Goal: Information Seeking & Learning: Check status

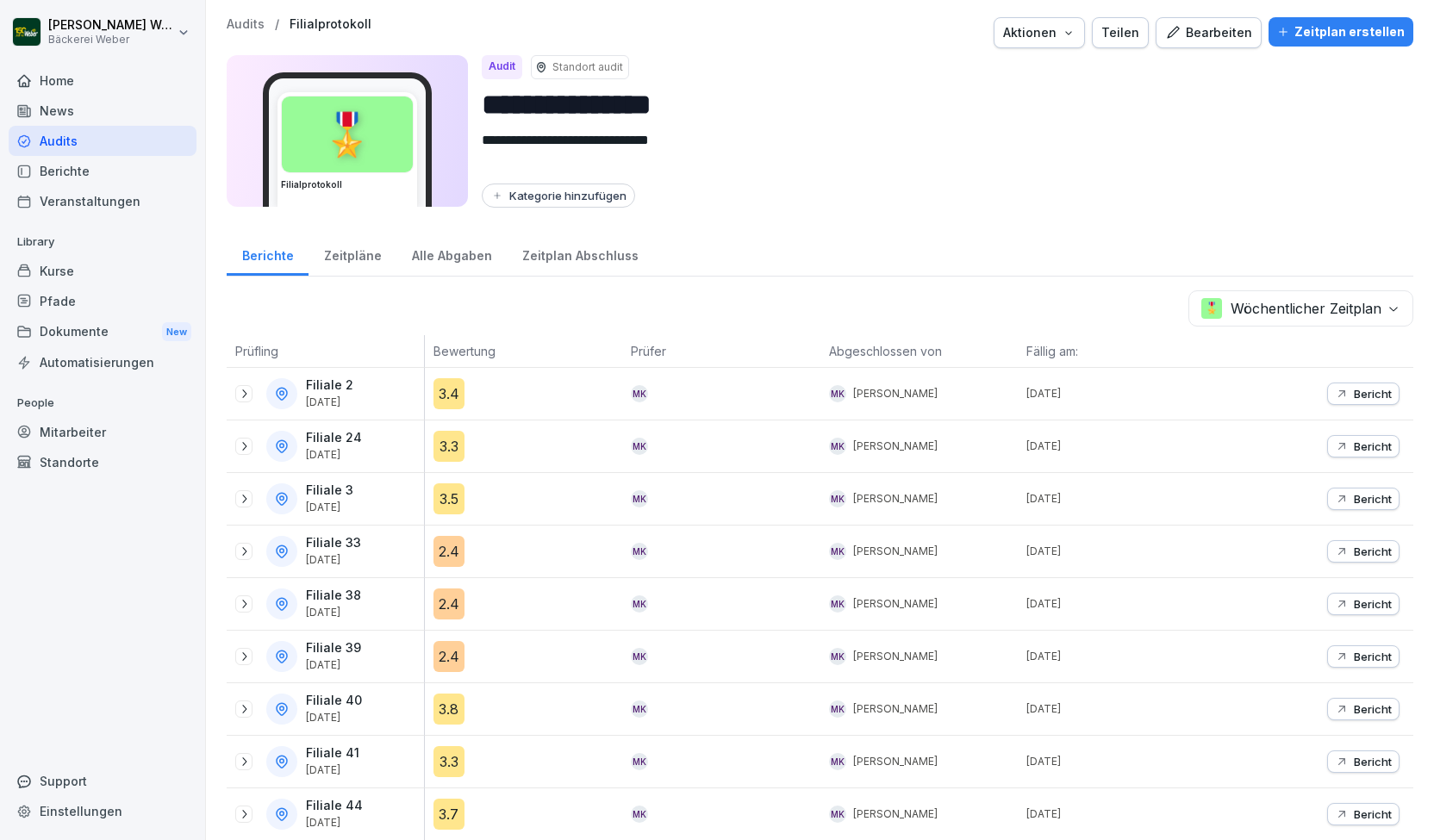
scroll to position [374, 0]
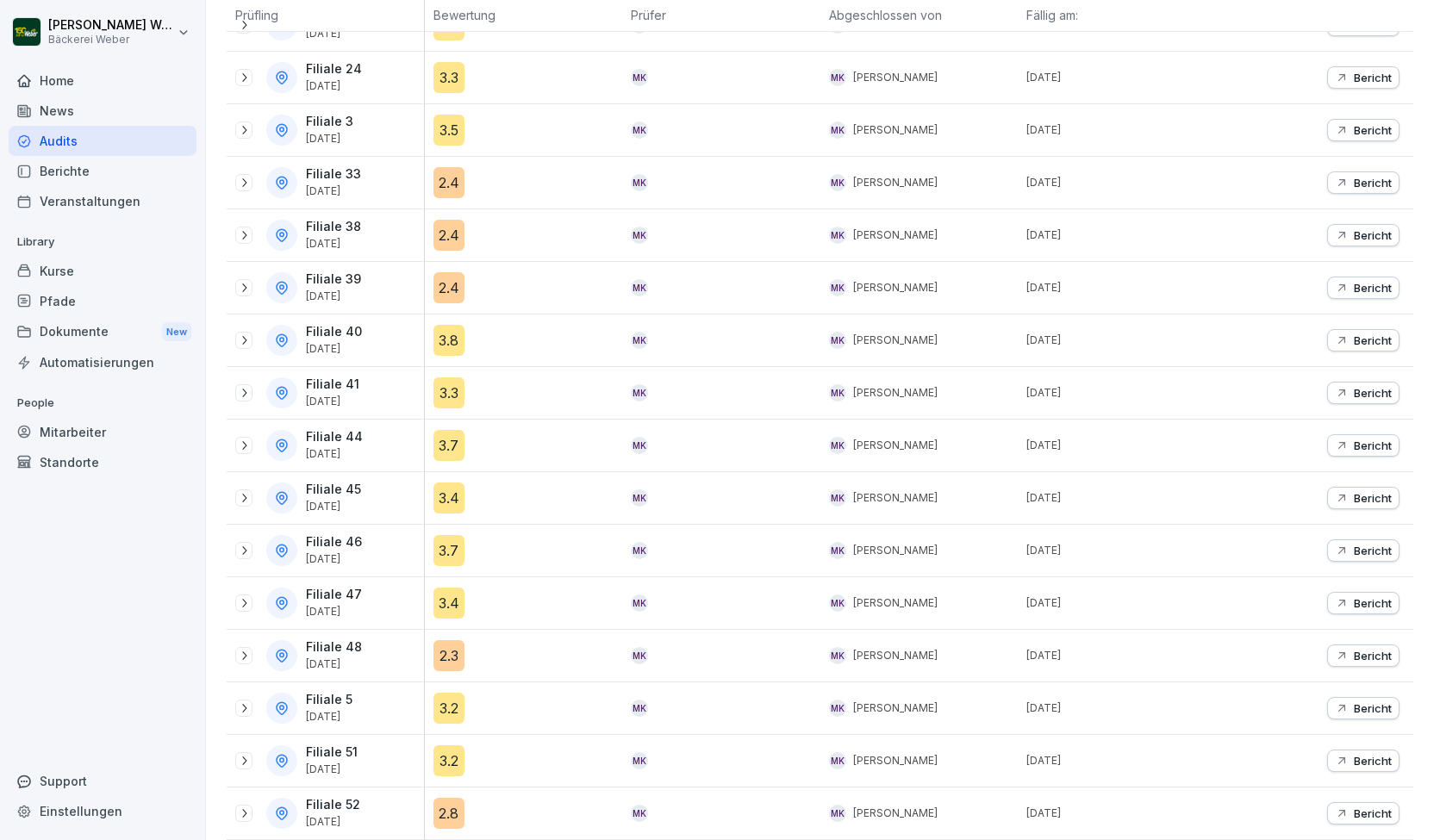
click at [241, 228] on icon at bounding box center [244, 235] width 14 height 14
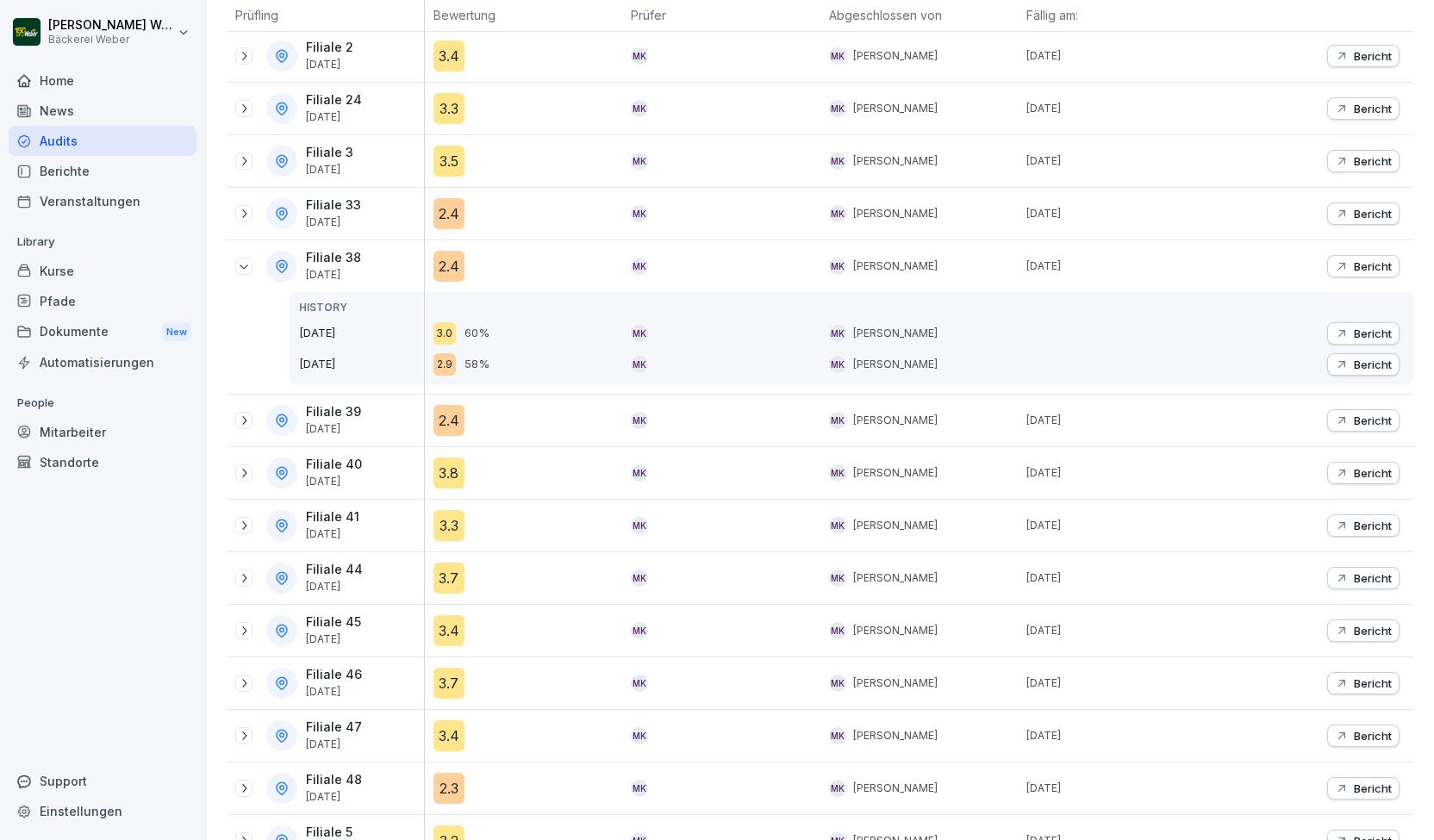
scroll to position [338, 0]
click at [245, 210] on icon at bounding box center [244, 213] width 14 height 14
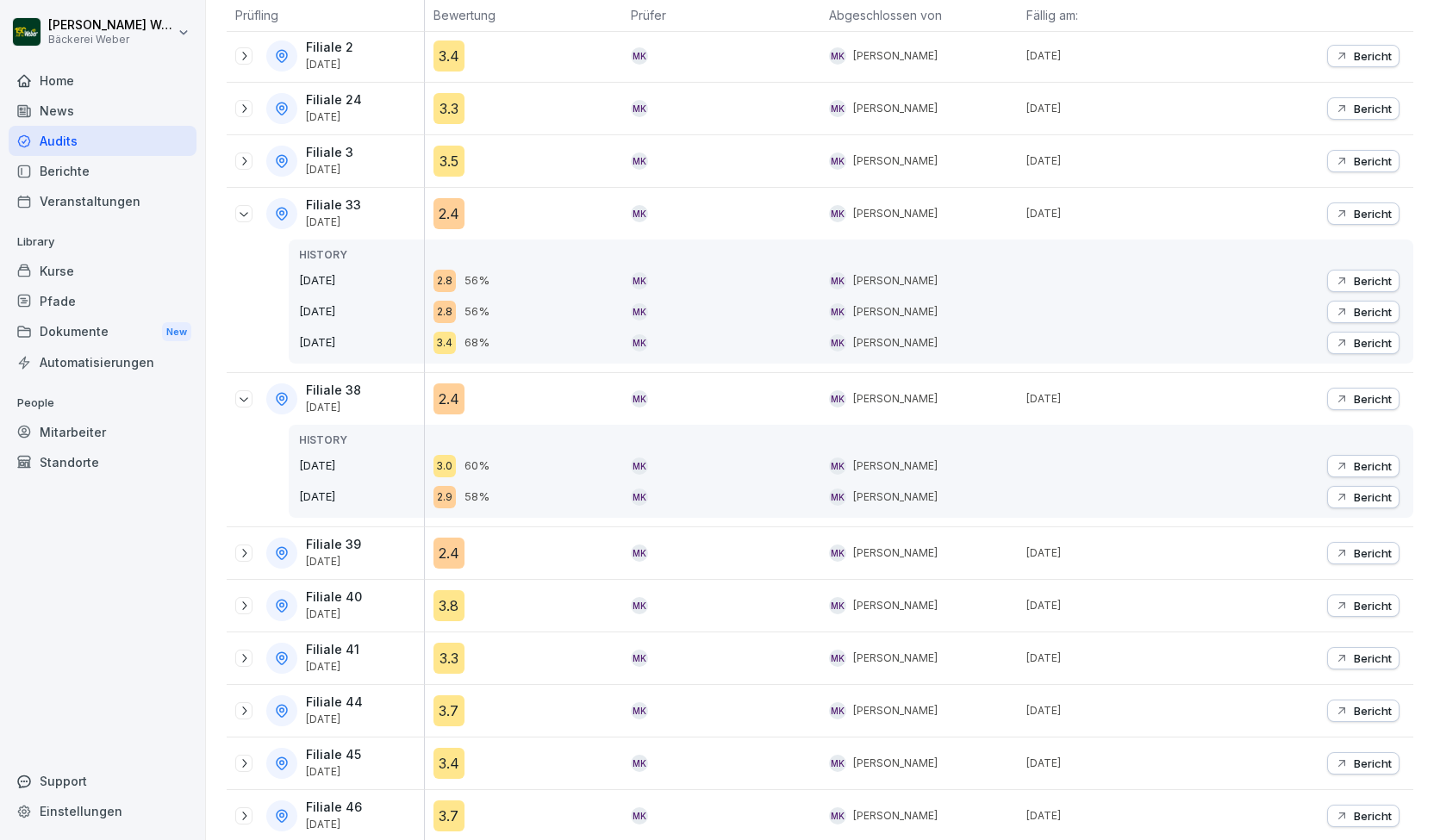
click at [450, 216] on div "2.4" at bounding box center [449, 213] width 31 height 31
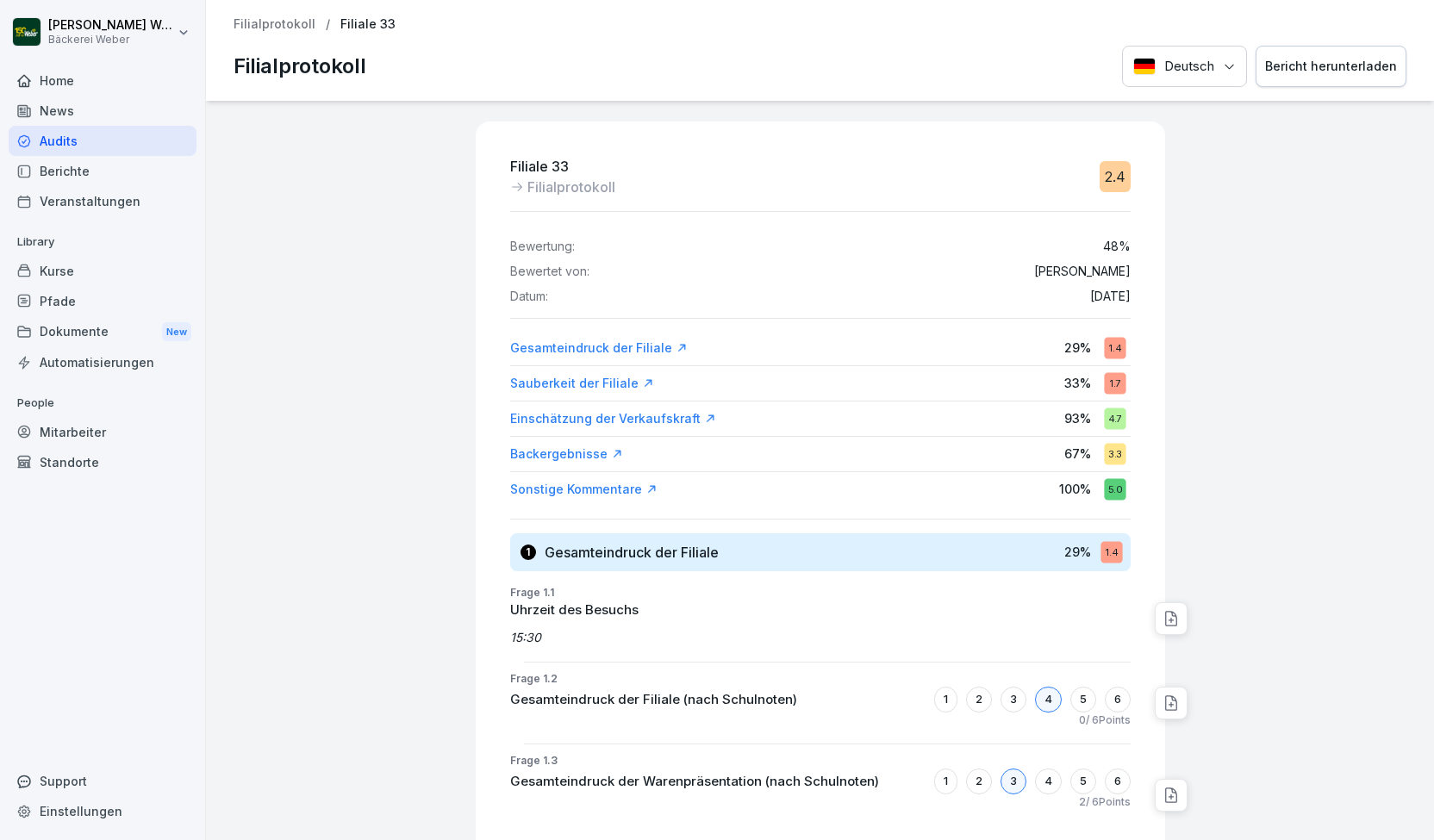
click at [452, 202] on div "Filiale 33 Filialprotokoll 2.4 Bewertung: 48 % Bewertet von: [PERSON_NAME] Datu…" at bounding box center [820, 470] width 1228 height 739
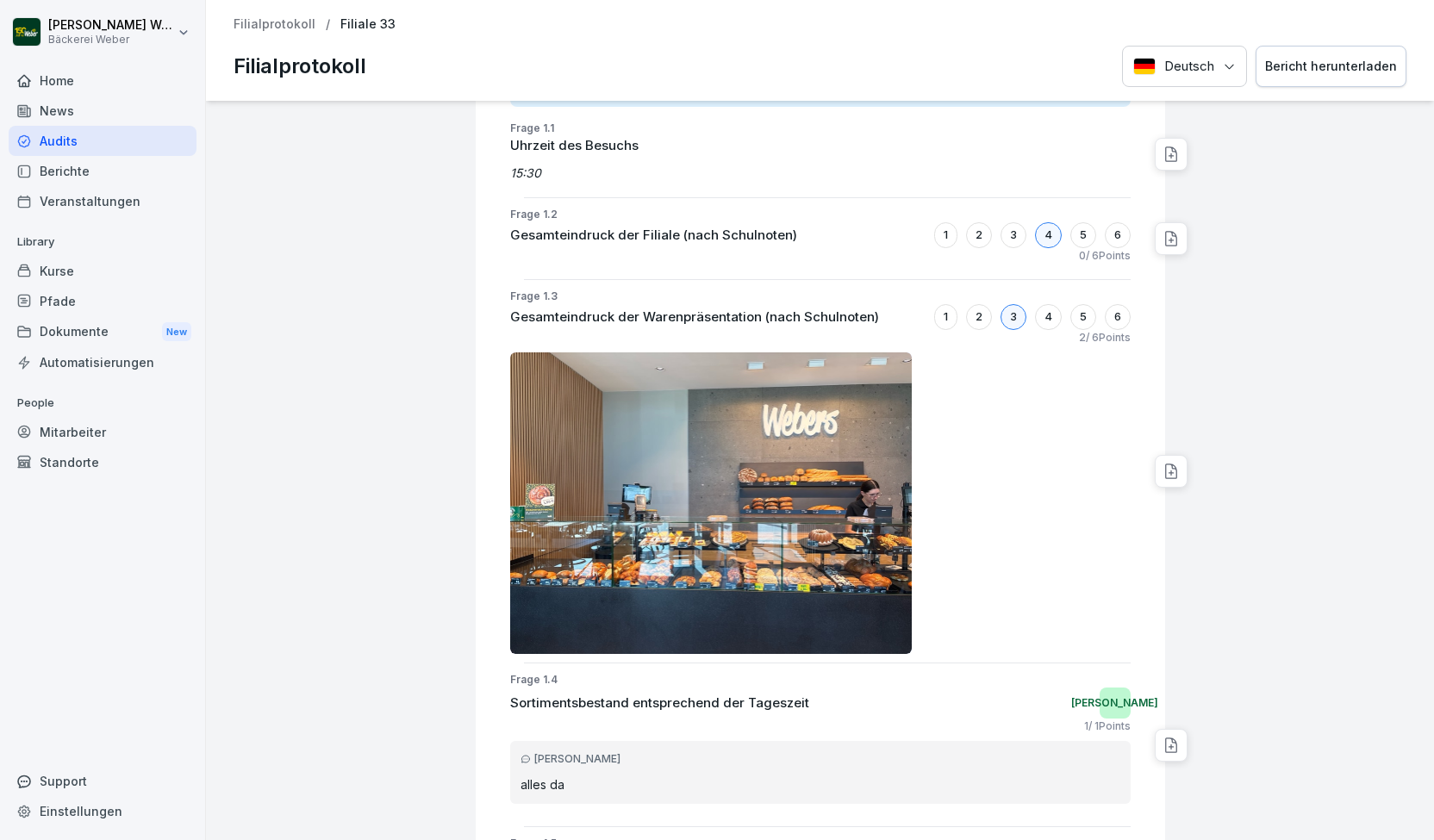
scroll to position [465, 0]
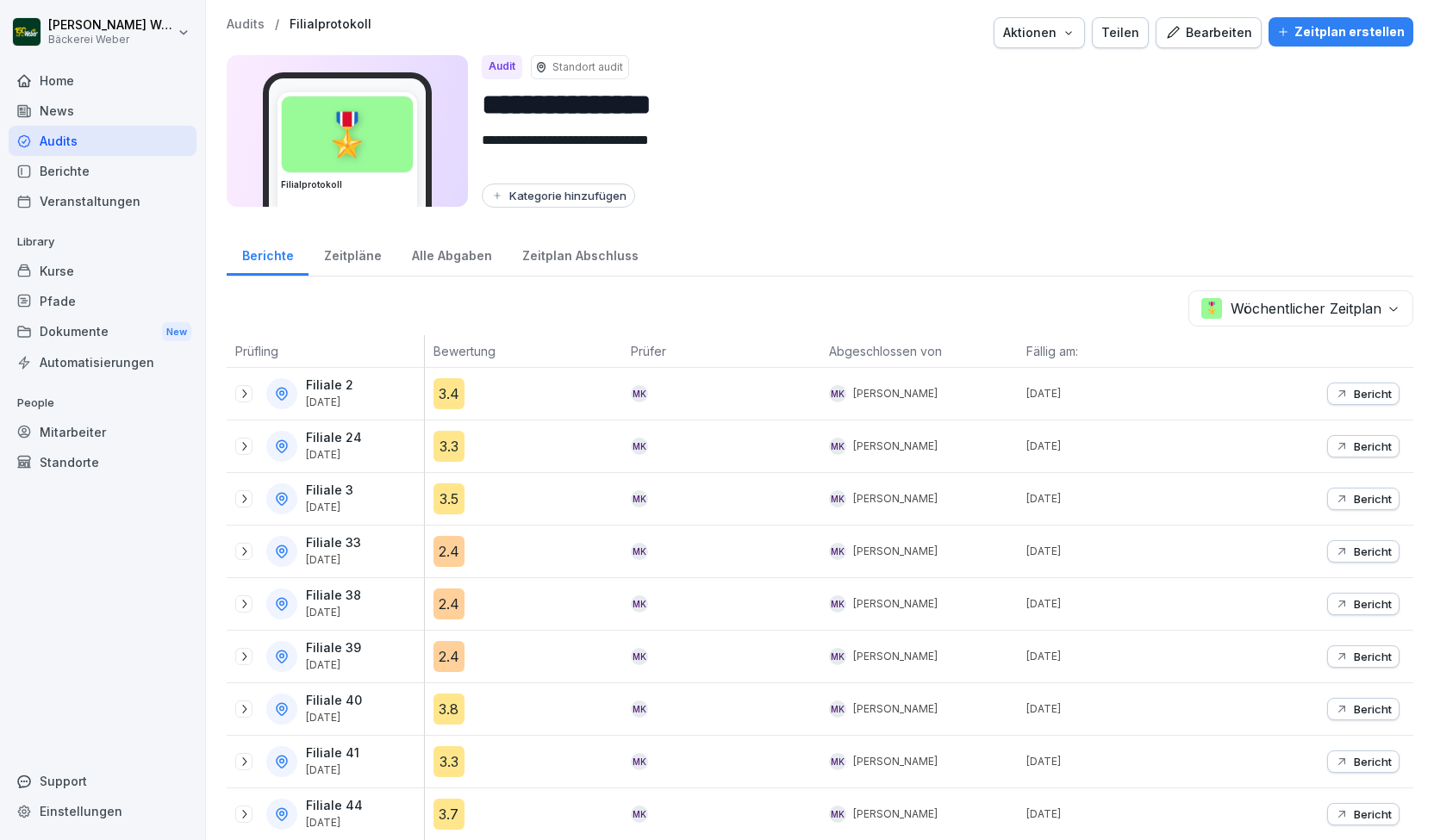
click at [241, 491] on icon at bounding box center [244, 498] width 14 height 14
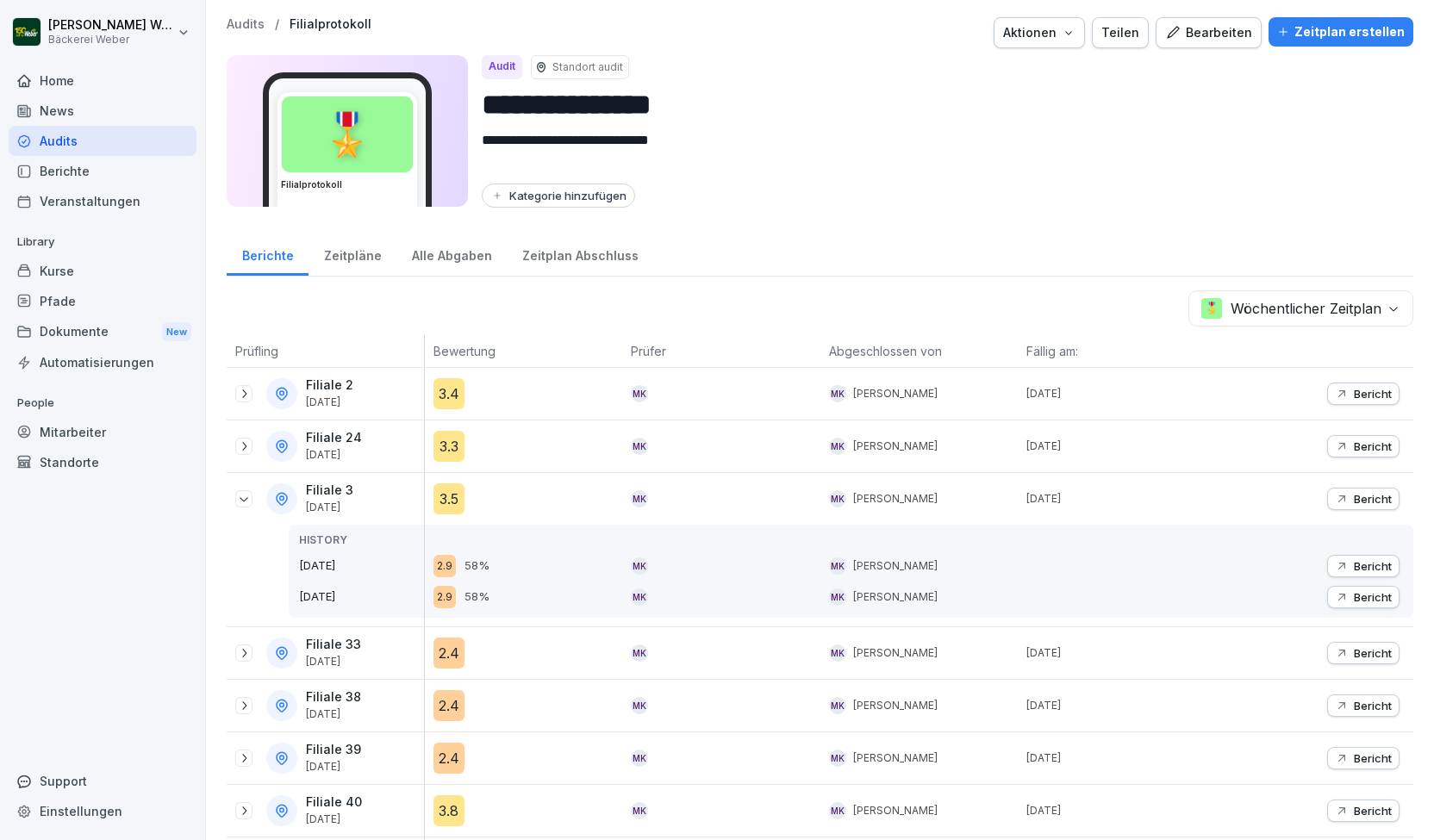
click at [447, 490] on div "3.5" at bounding box center [449, 498] width 31 height 31
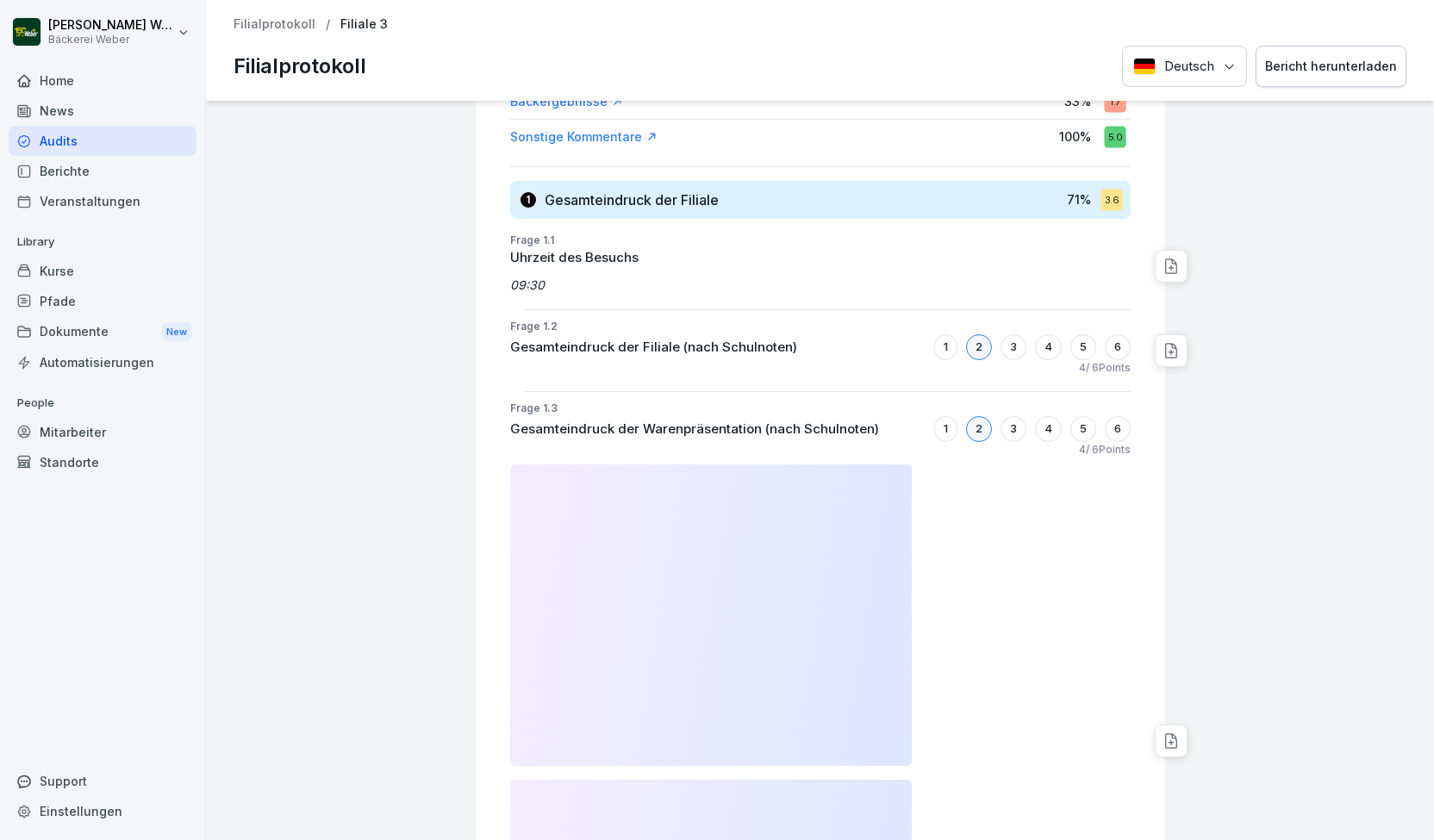
scroll to position [143, 0]
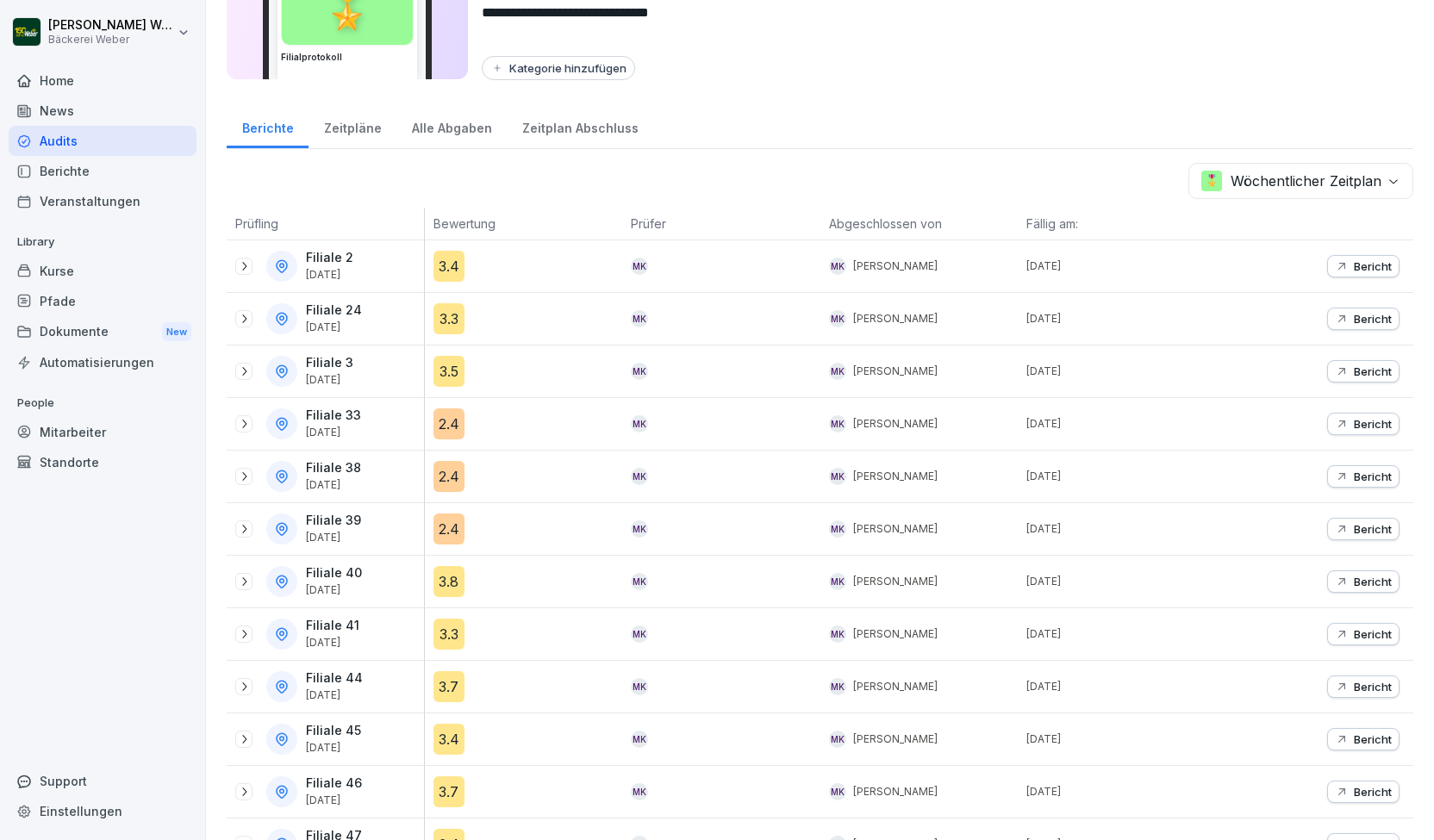
scroll to position [374, 0]
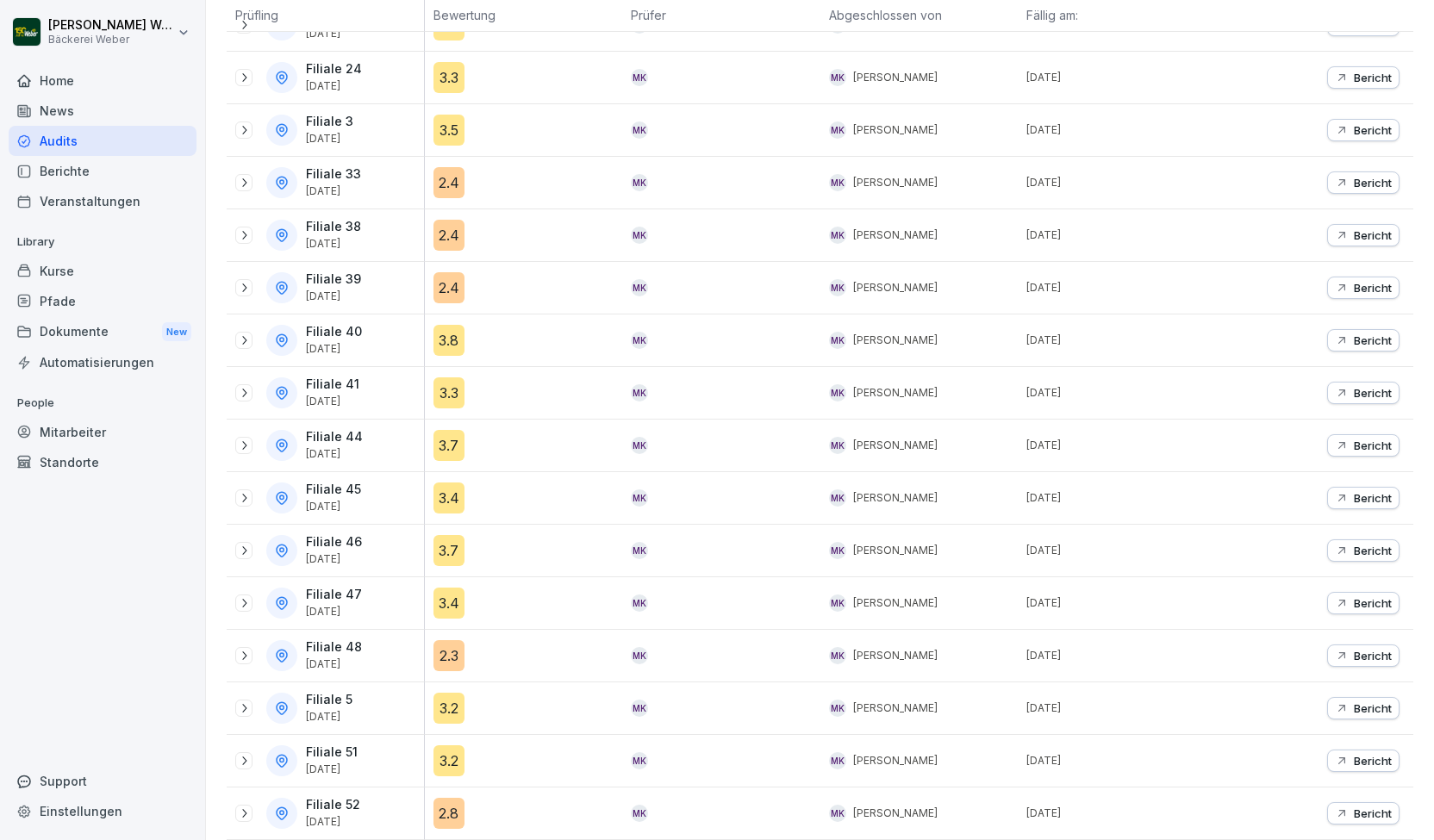
click at [241, 281] on icon at bounding box center [244, 288] width 14 height 14
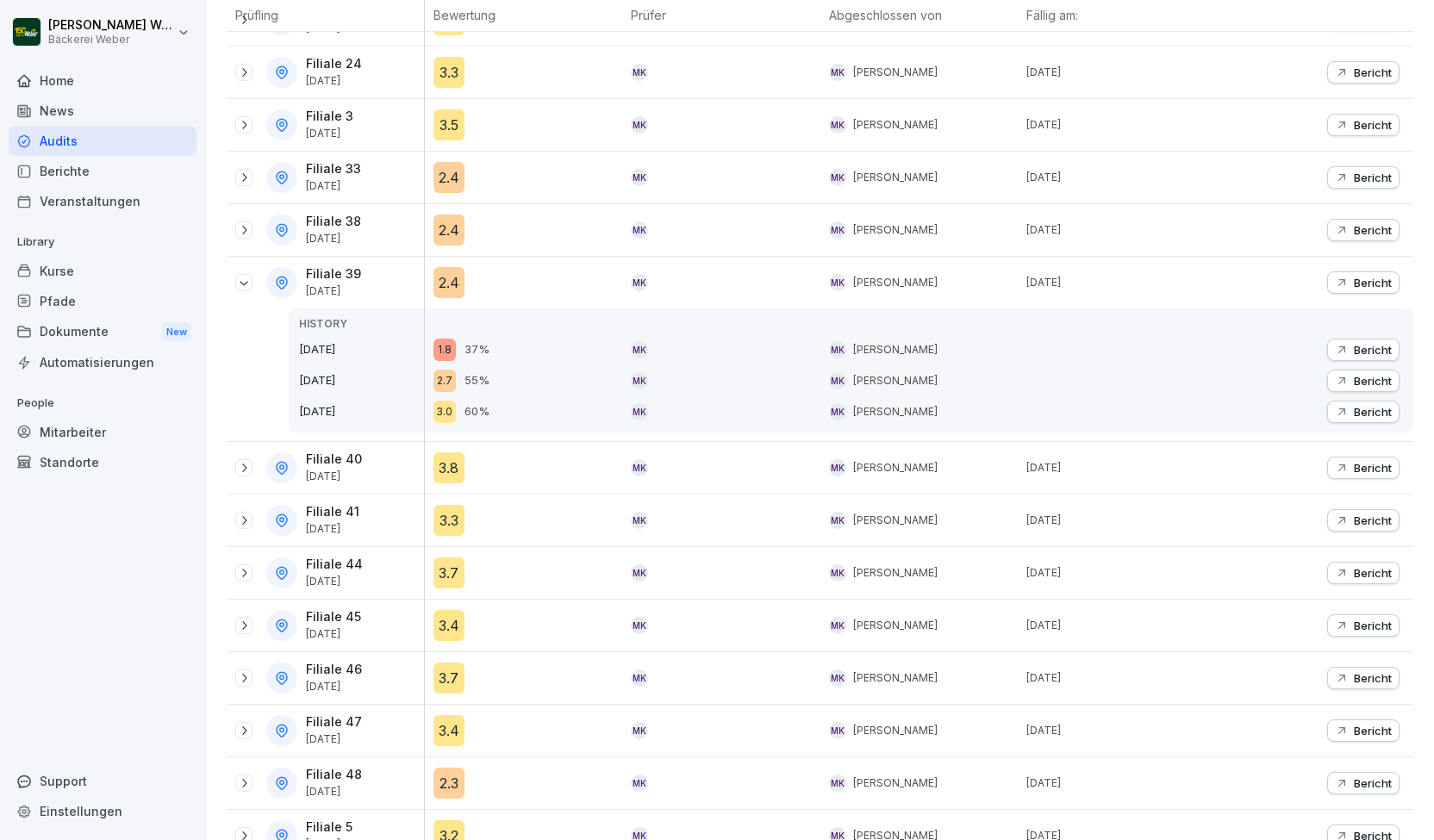
click at [433, 344] on div "1.8" at bounding box center [444, 350] width 23 height 23
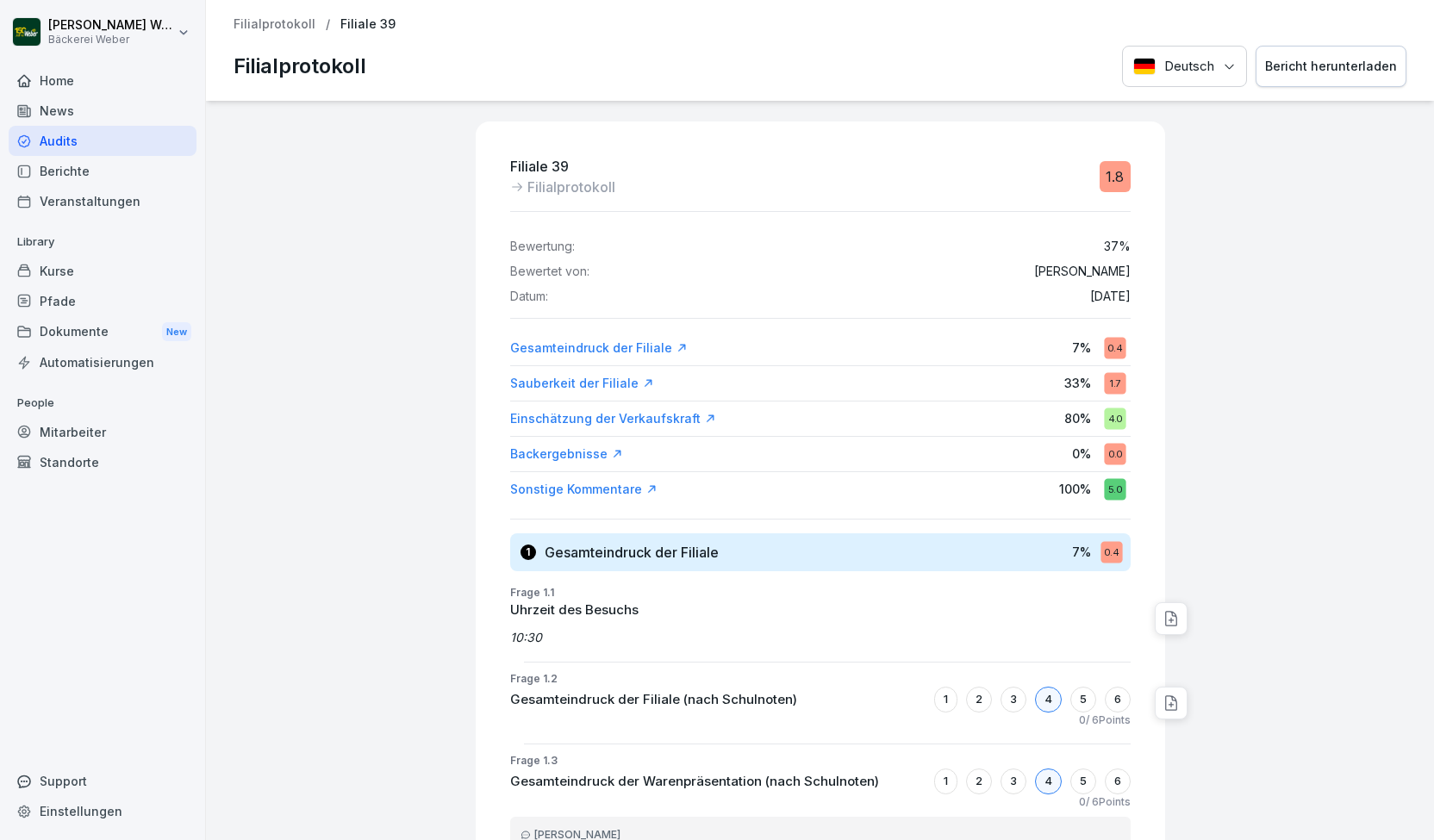
click at [100, 132] on div "Audits" at bounding box center [103, 140] width 188 height 30
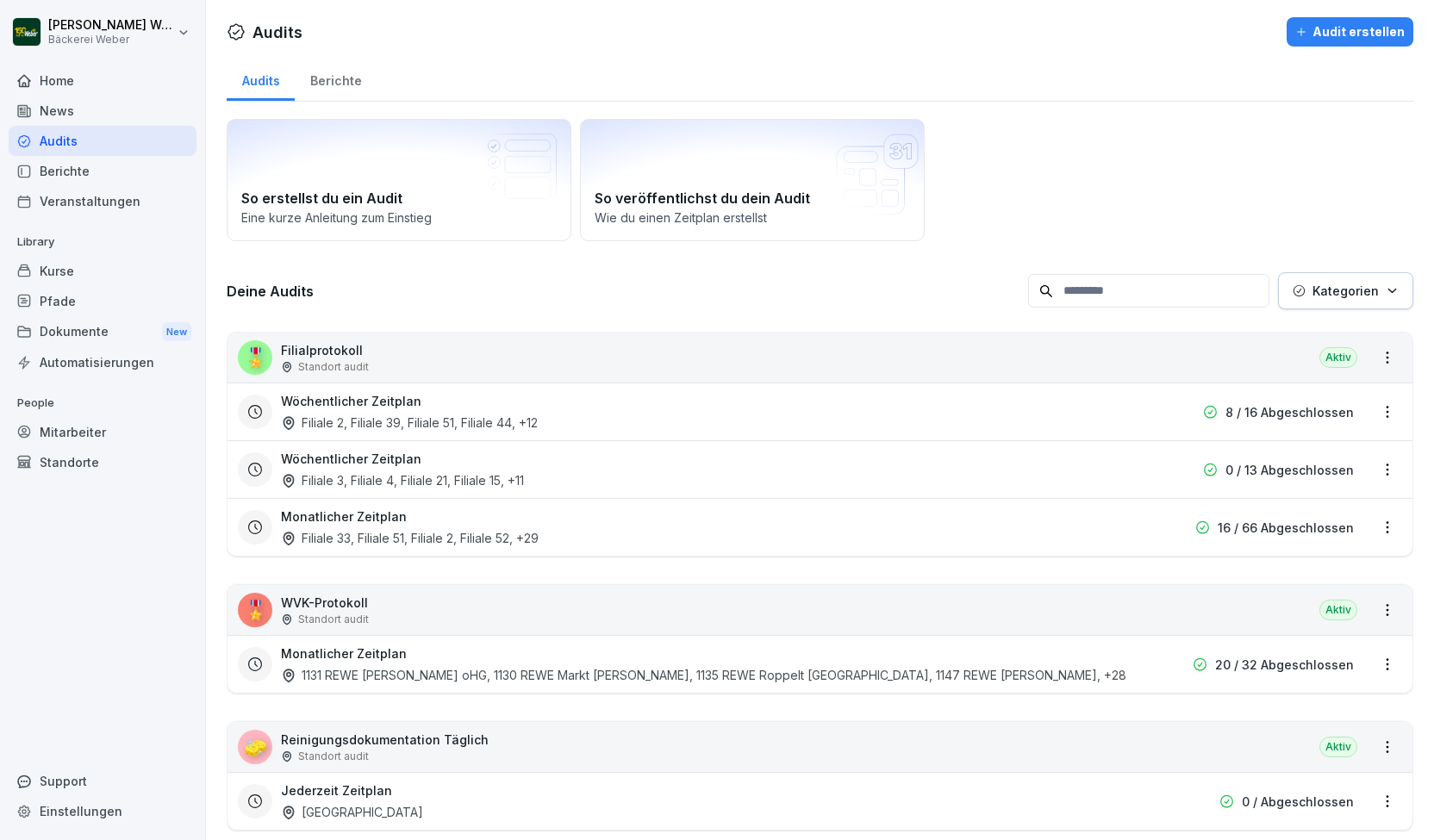
click at [373, 419] on div "Filiale 2, Filiale 39, Filiale 51, Filiale 44 , +12" at bounding box center [409, 422] width 257 height 18
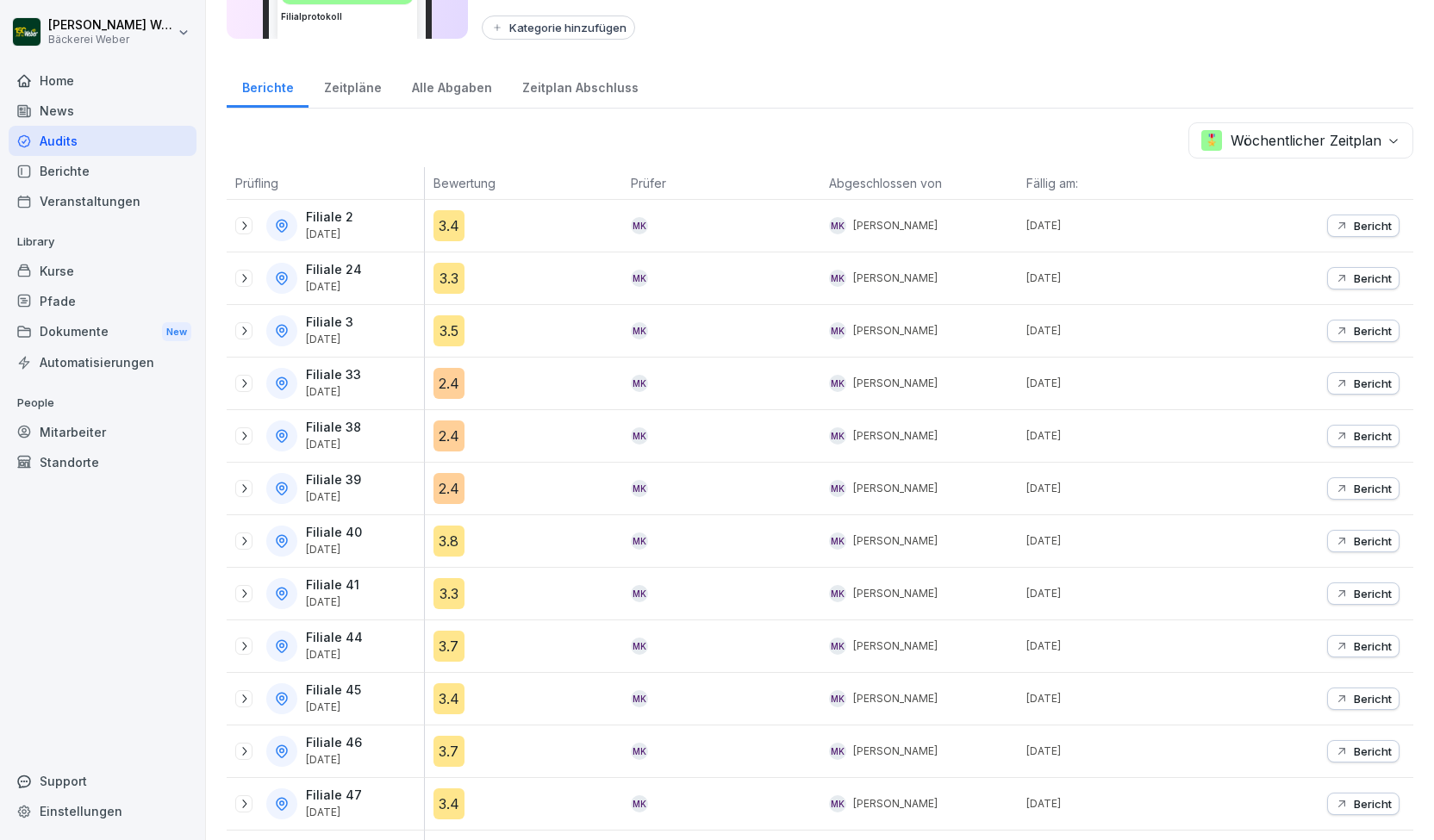
scroll to position [174, 0]
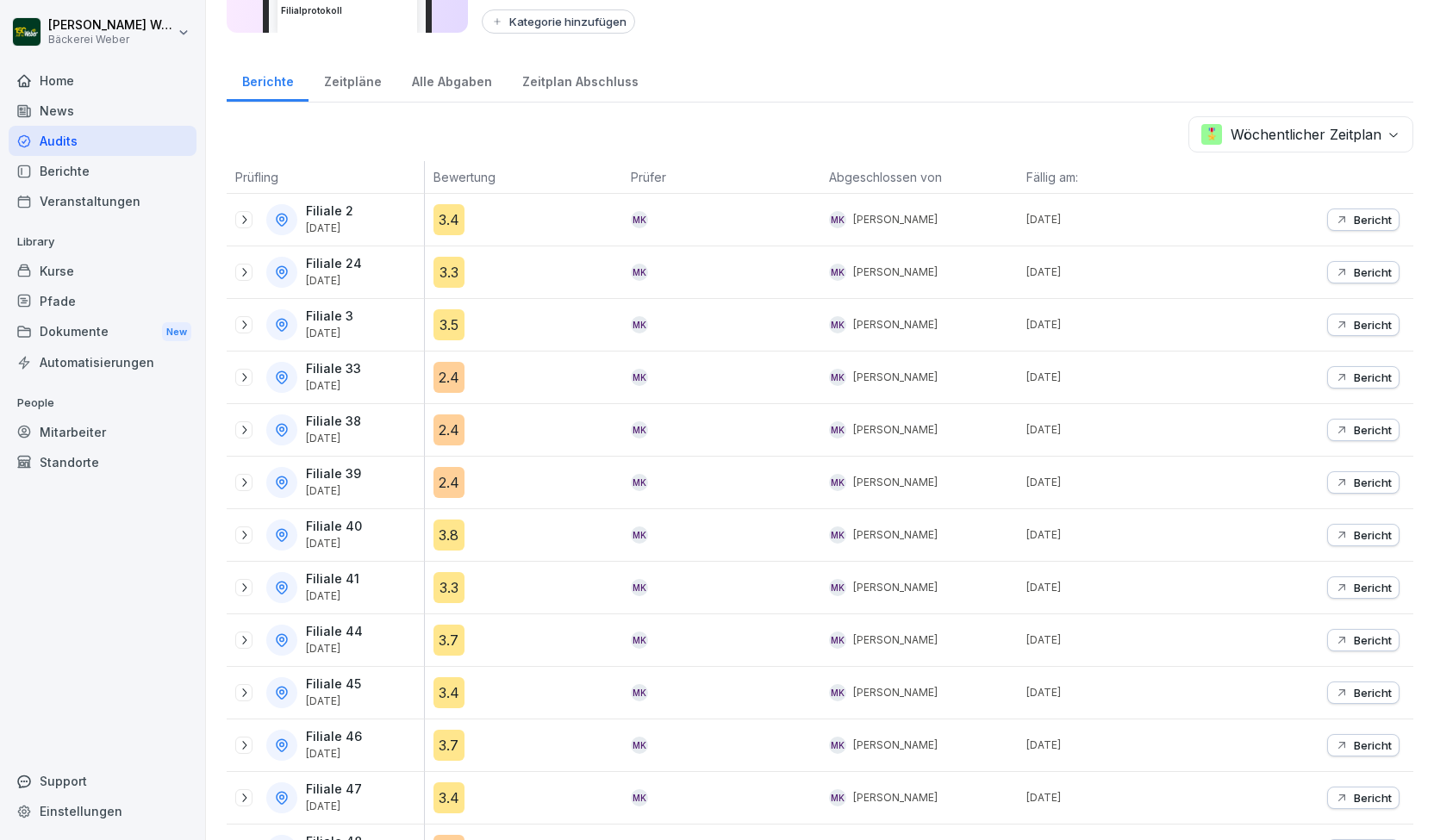
click at [450, 476] on div "2.4" at bounding box center [449, 483] width 31 height 31
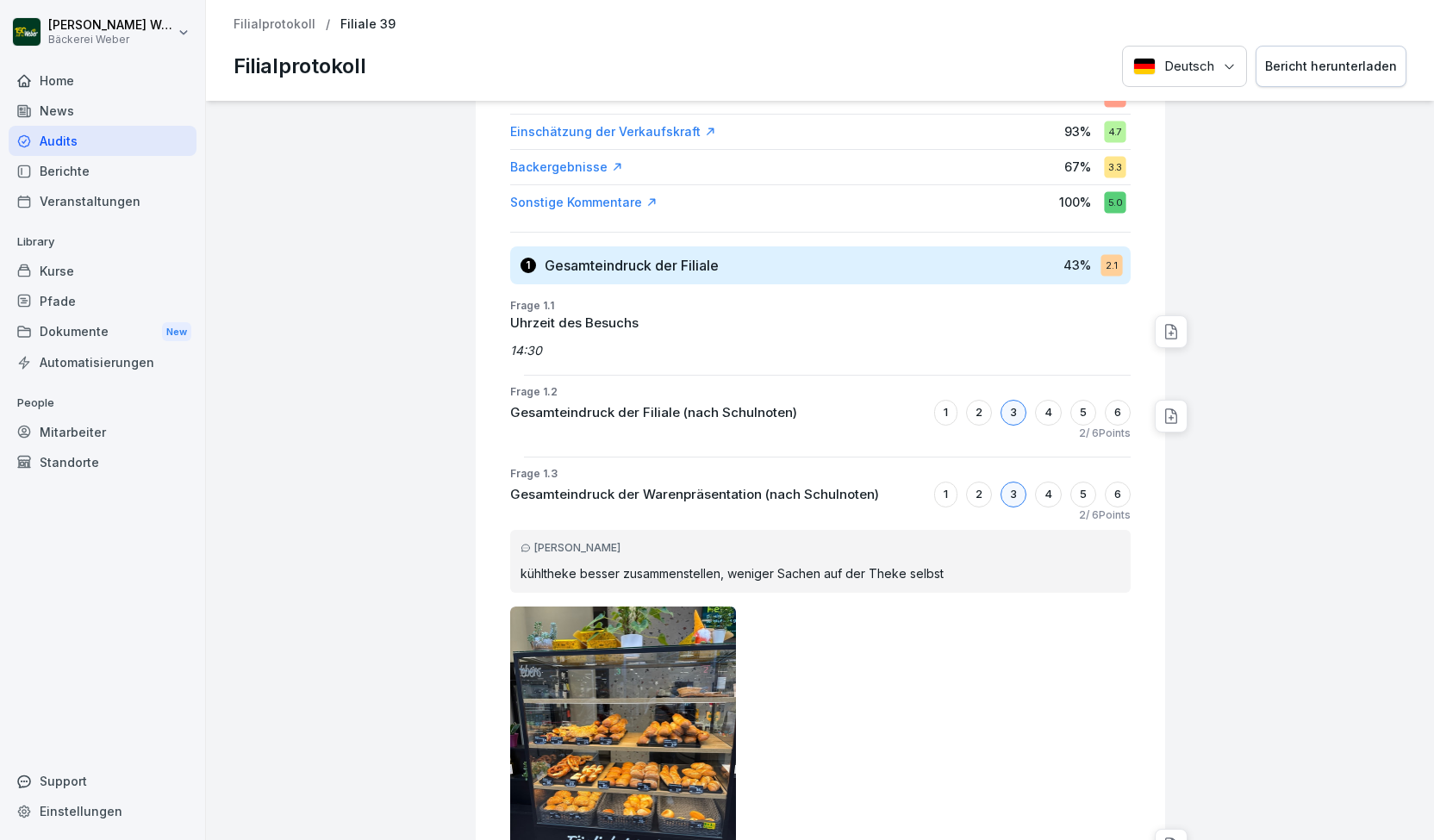
scroll to position [288, 0]
click at [89, 134] on div "Audits" at bounding box center [103, 140] width 188 height 30
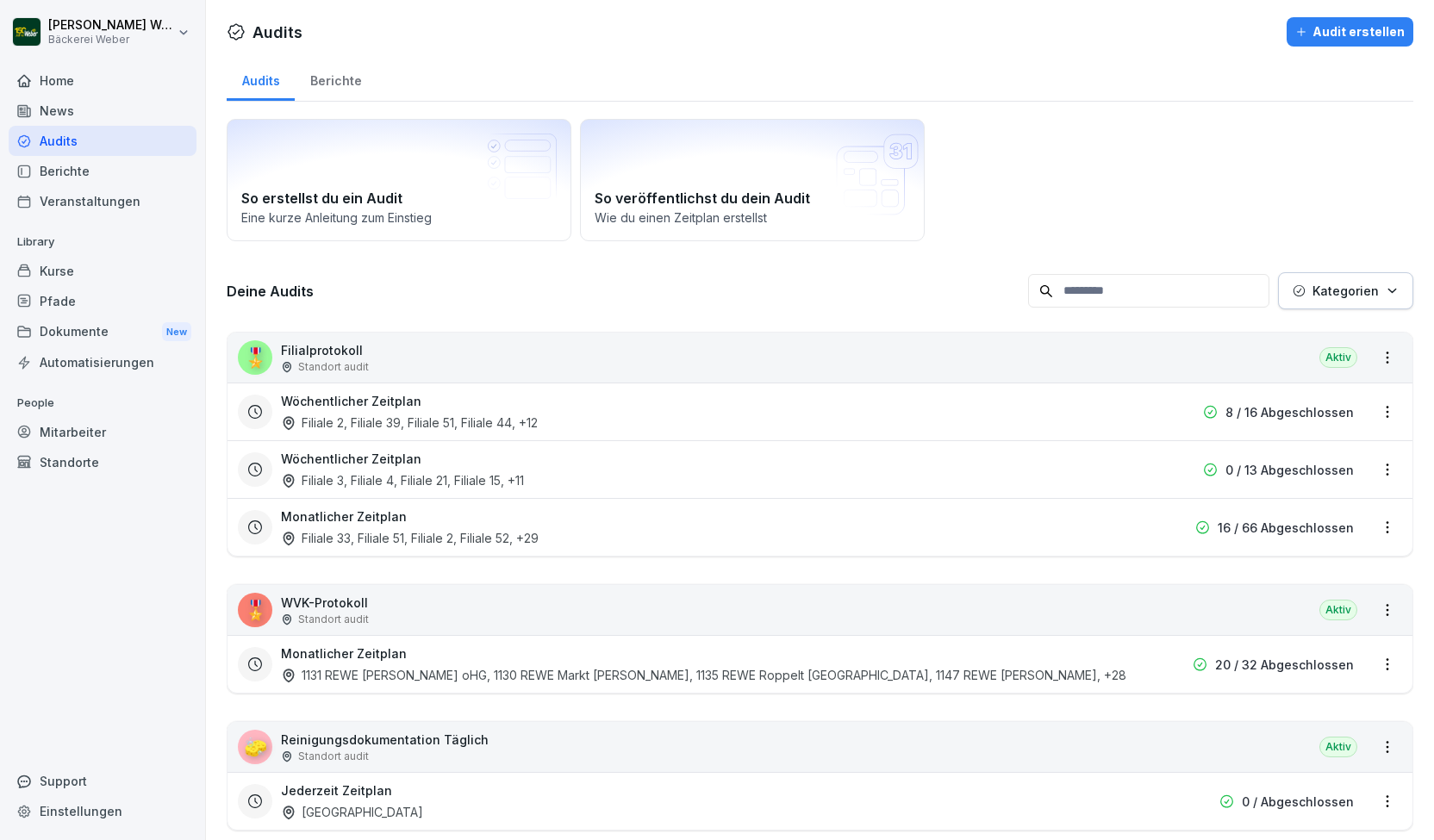
click at [319, 402] on h3 "Wöchentlicher Zeitplan" at bounding box center [351, 400] width 140 height 18
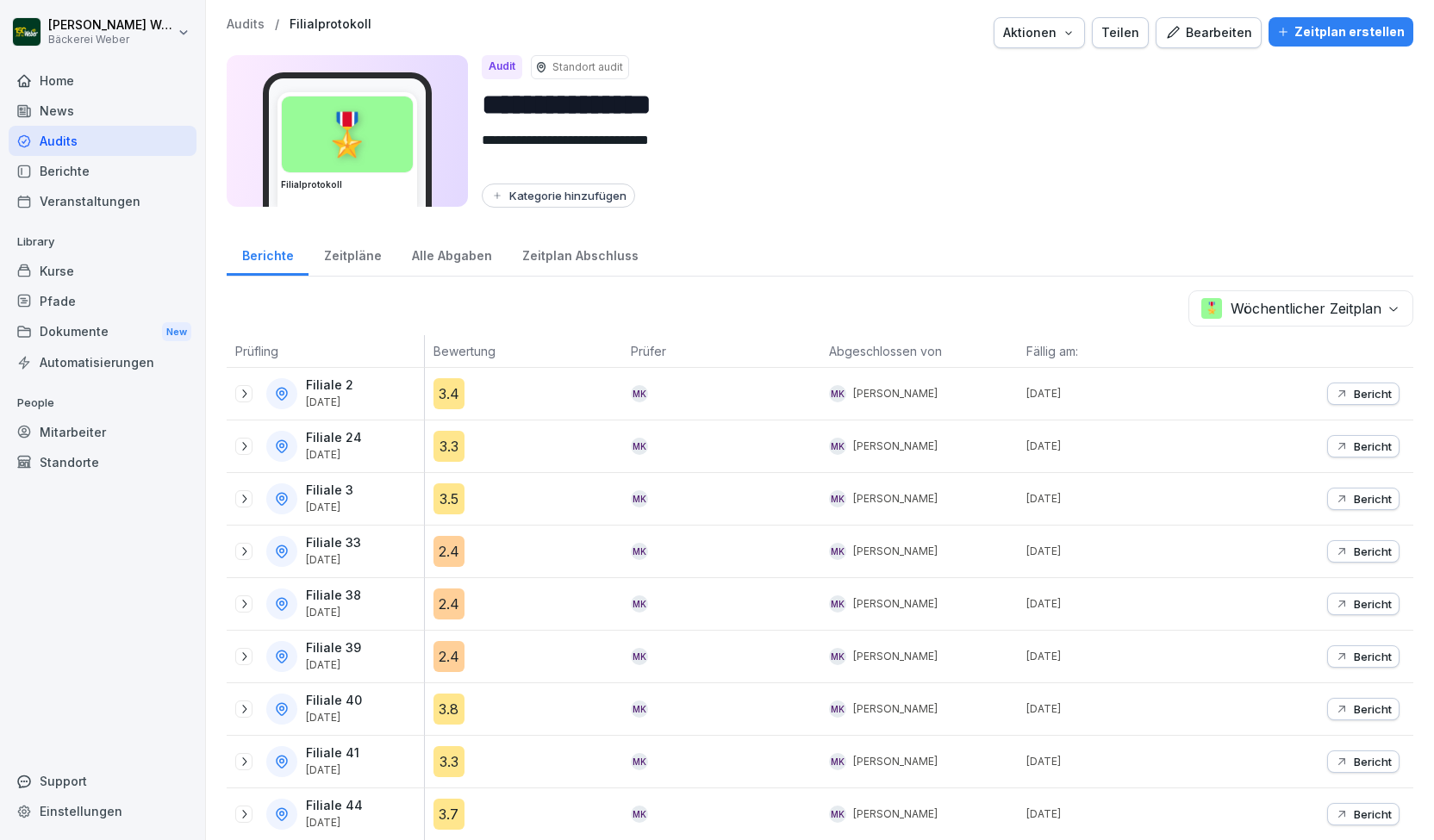
click at [452, 541] on div "2.4" at bounding box center [449, 551] width 31 height 31
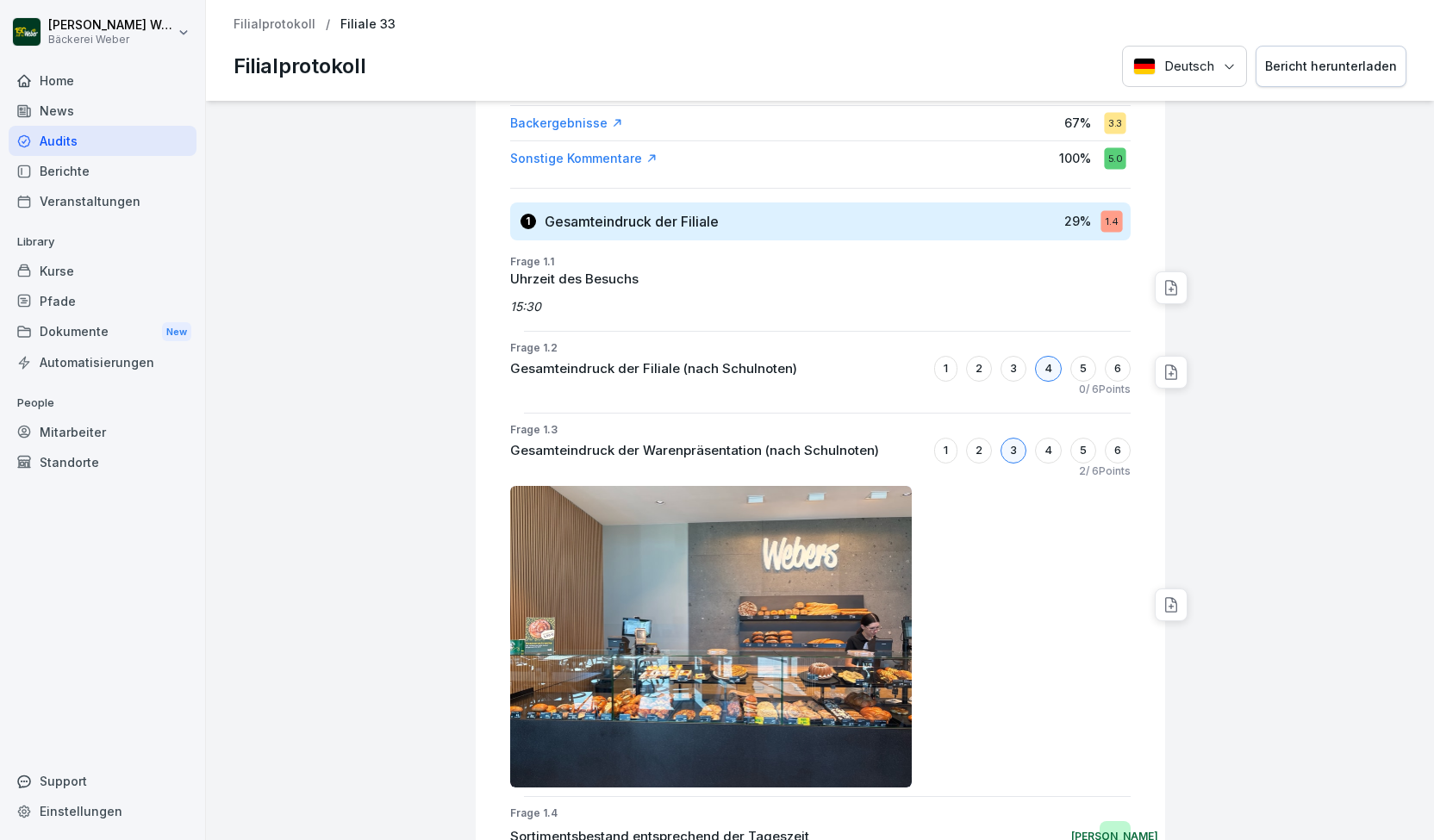
scroll to position [331, 0]
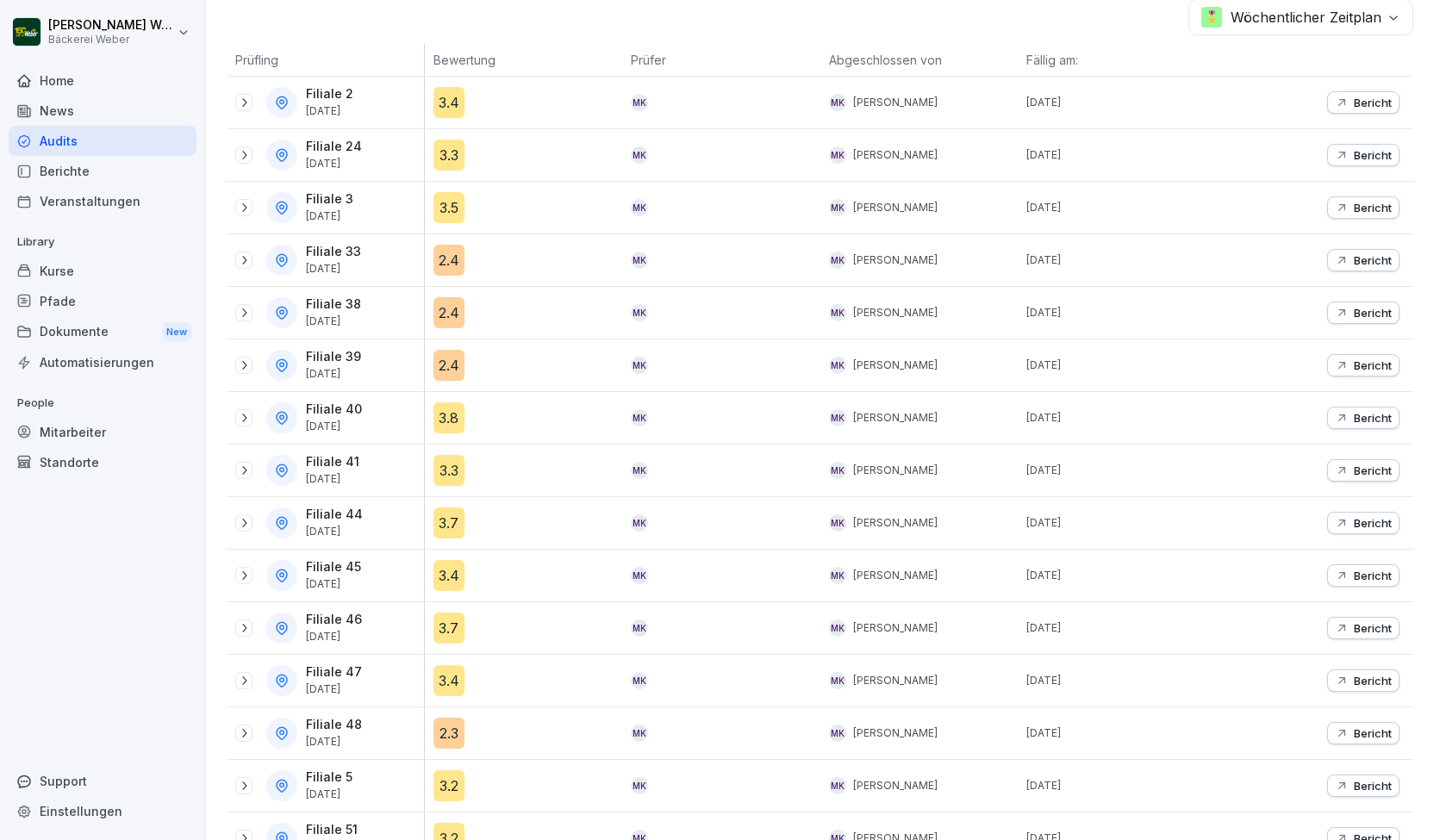
scroll to position [290, 0]
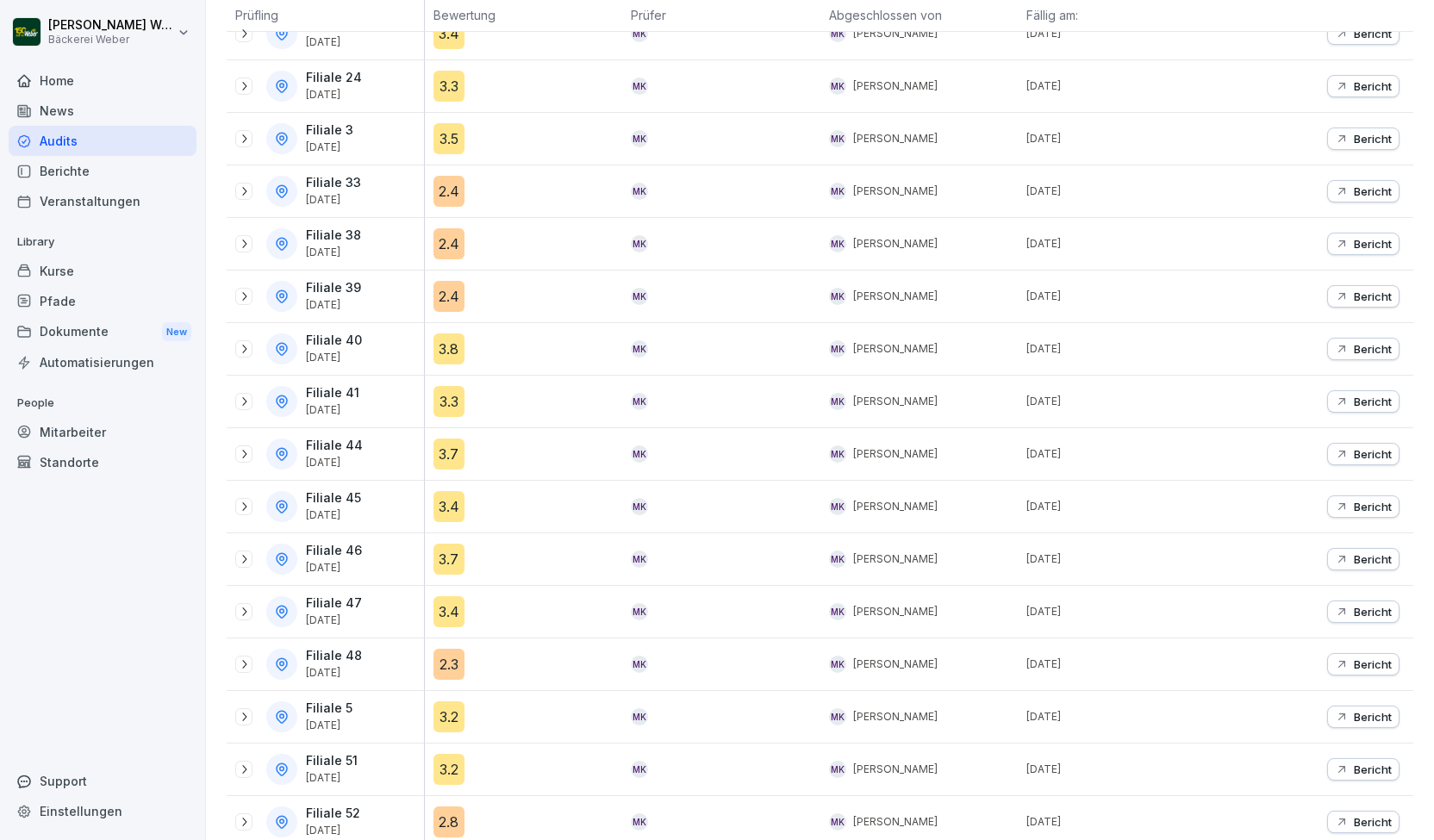
scroll to position [361, 0]
click at [247, 497] on div at bounding box center [244, 506] width 18 height 18
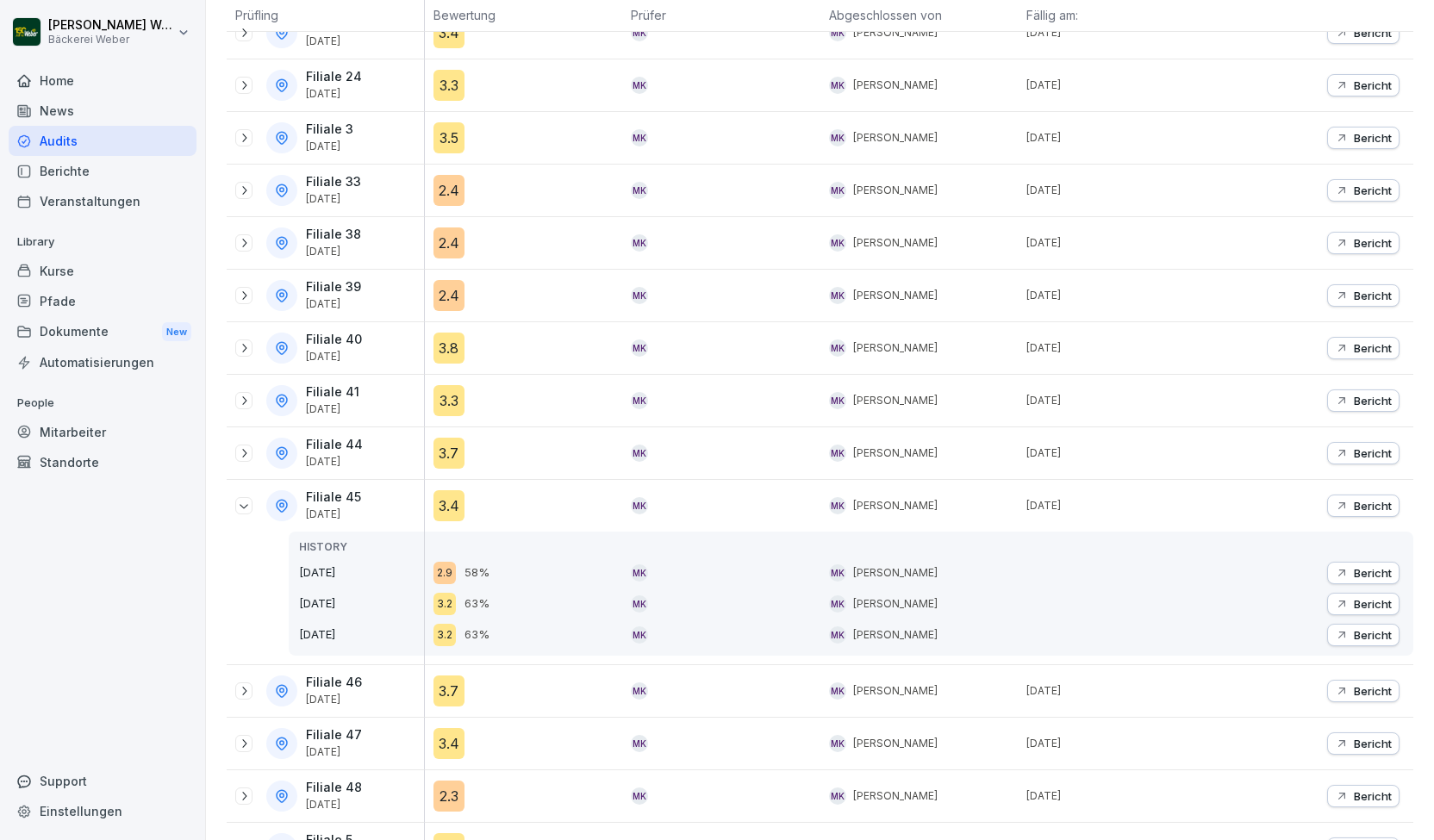
scroll to position [506, 0]
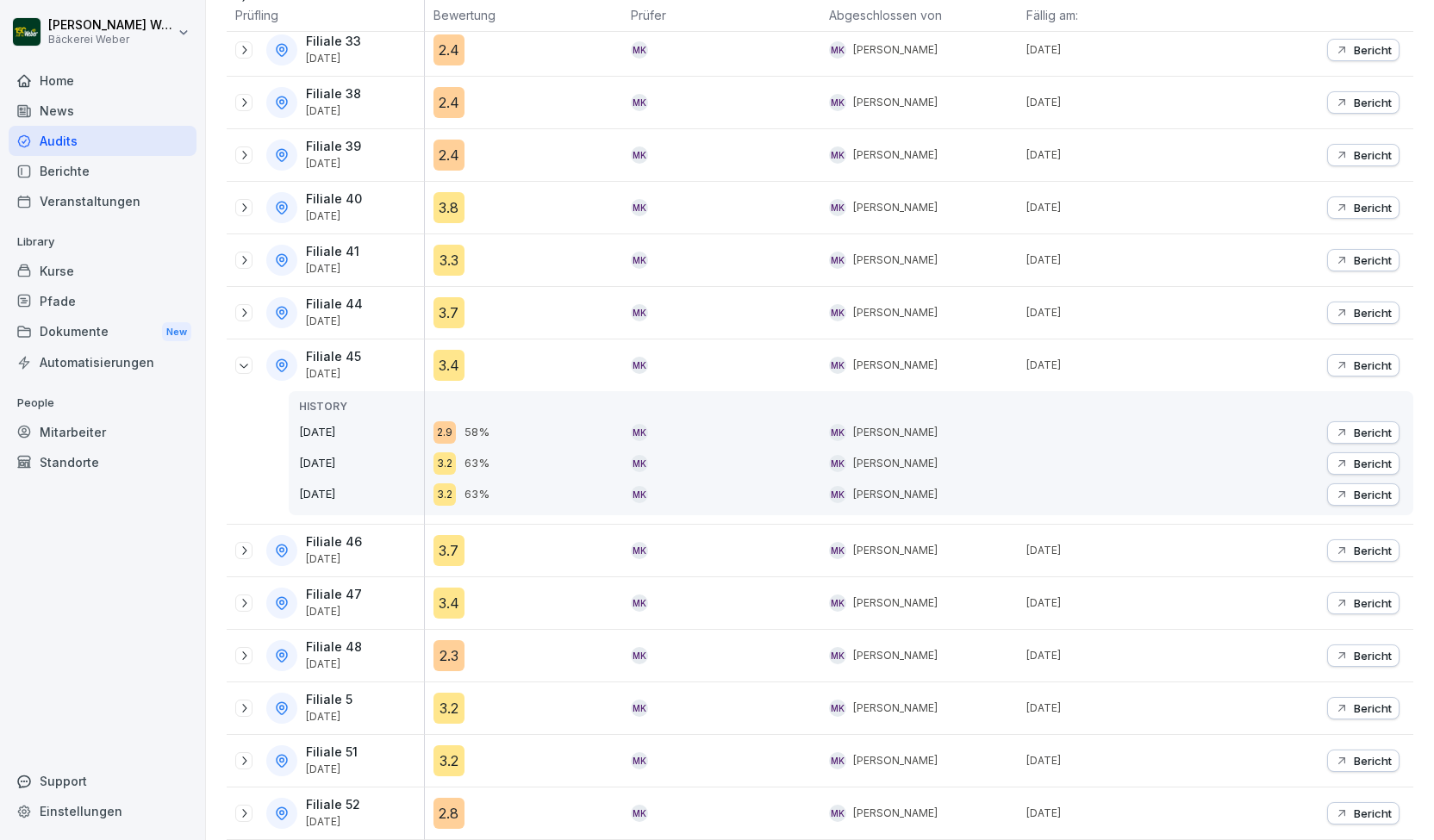
click at [242, 648] on icon at bounding box center [244, 655] width 14 height 14
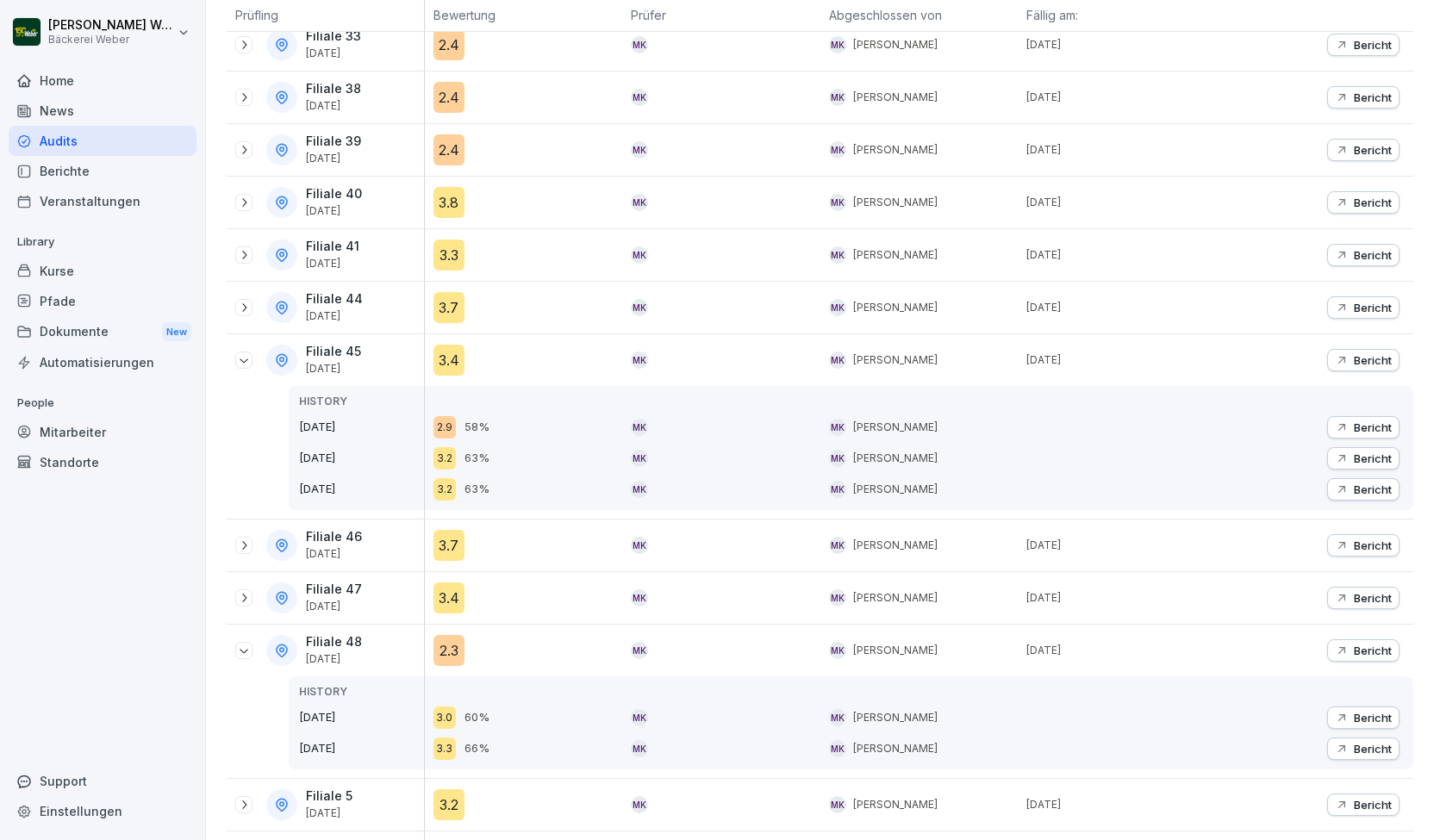
scroll to position [608, 0]
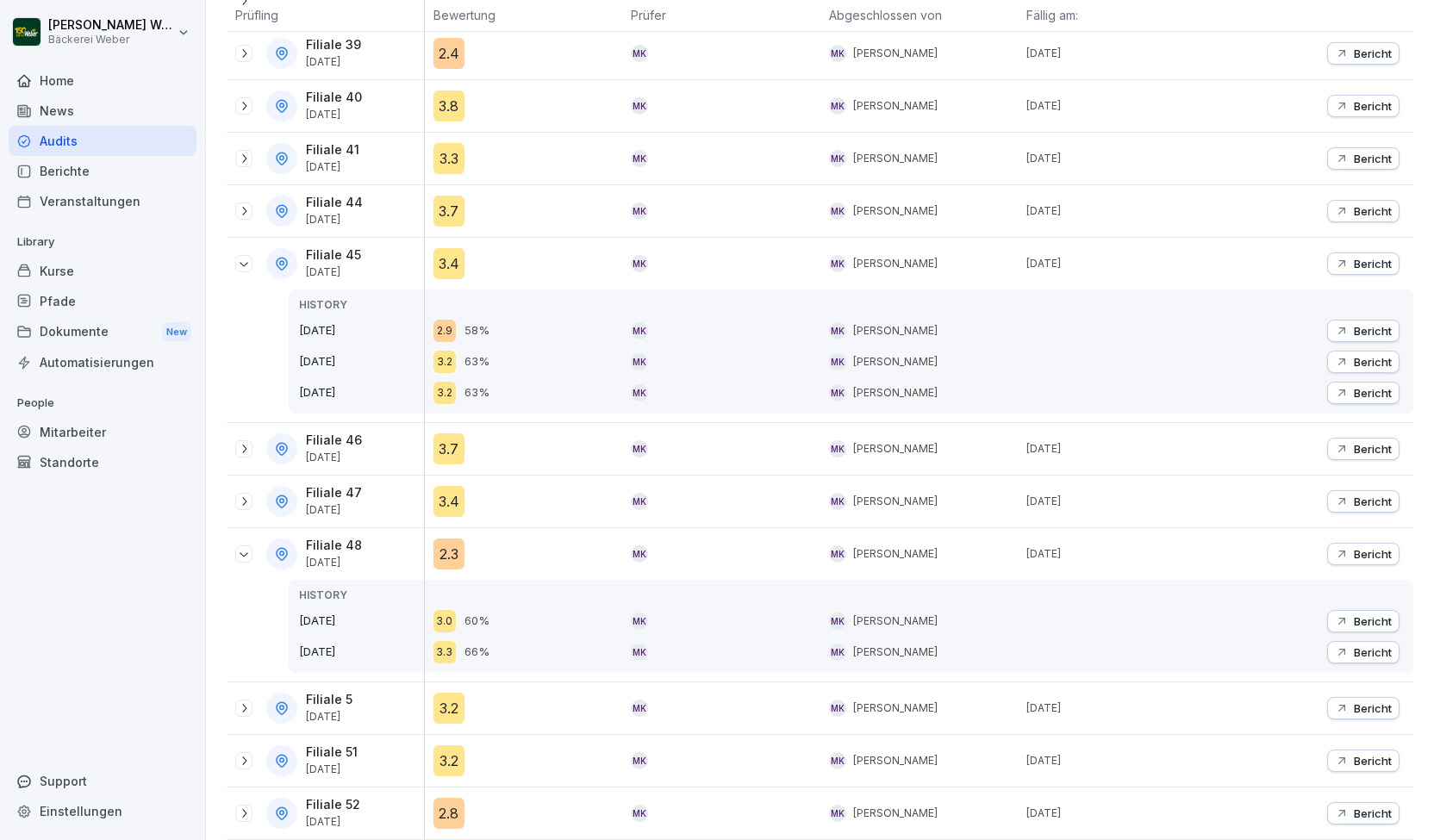
click at [245, 756] on icon at bounding box center [244, 760] width 4 height 9
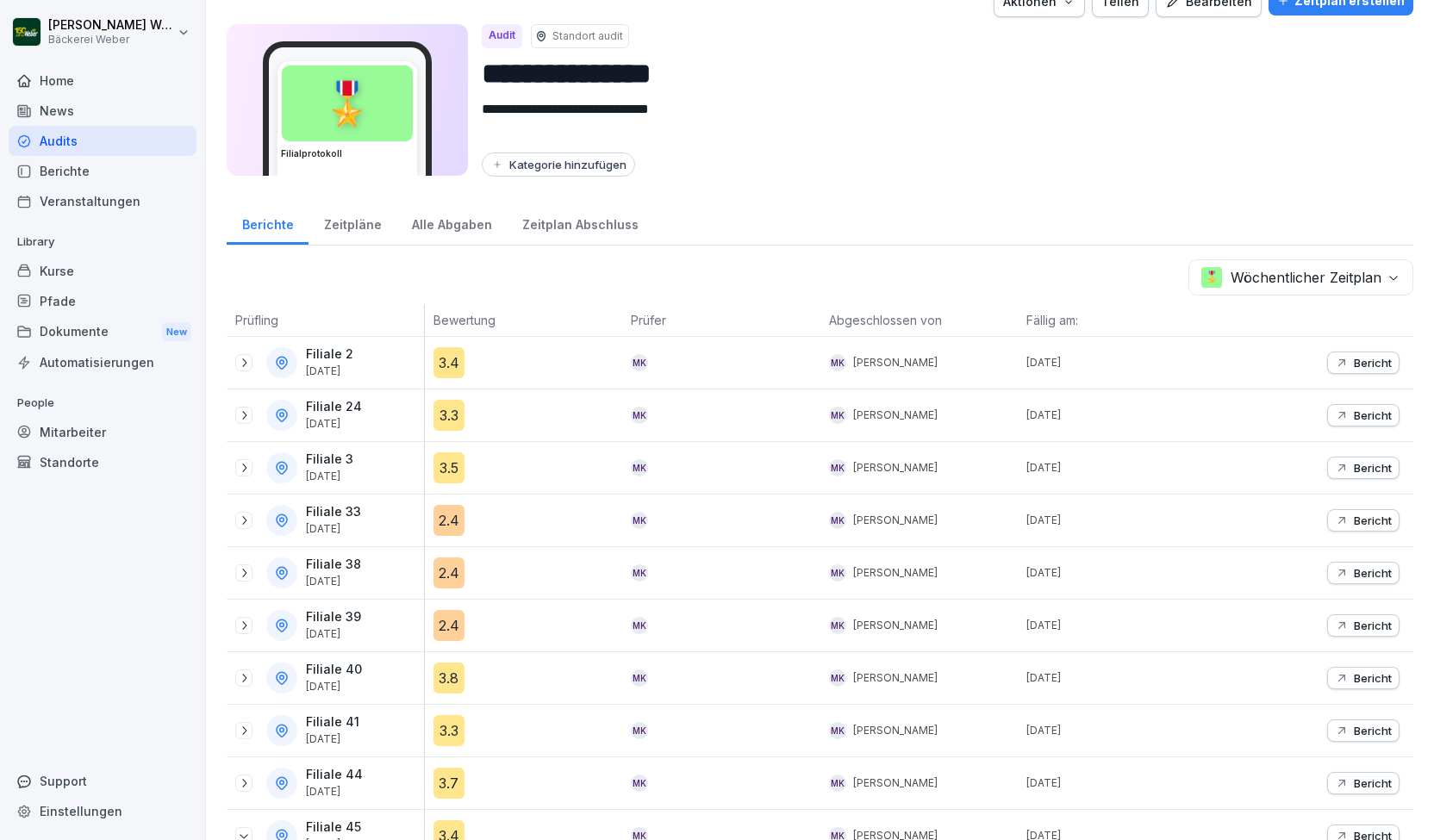
scroll to position [25, 0]
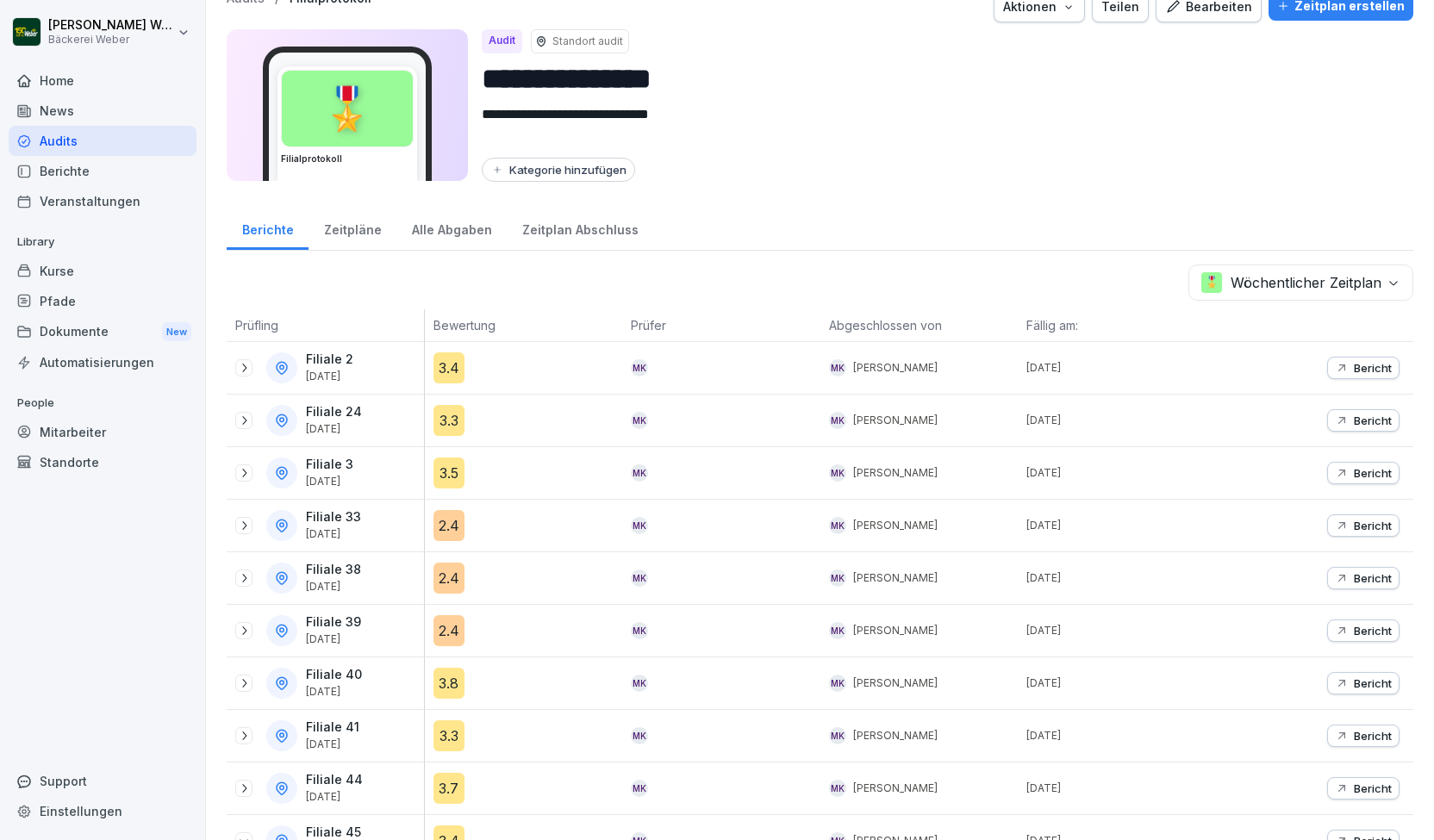
click at [244, 365] on icon at bounding box center [244, 368] width 14 height 14
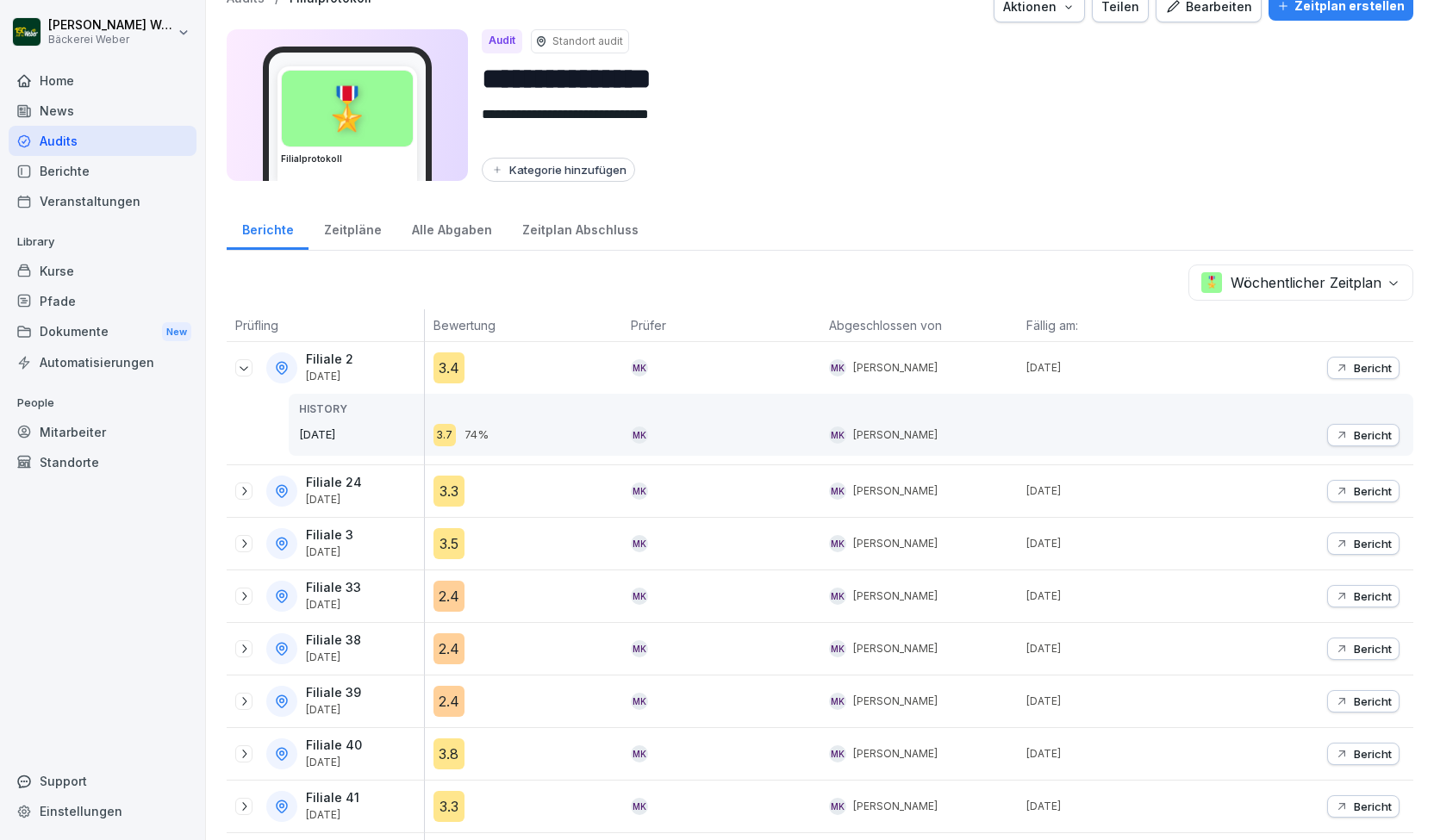
click at [451, 355] on div "3.4" at bounding box center [449, 368] width 31 height 31
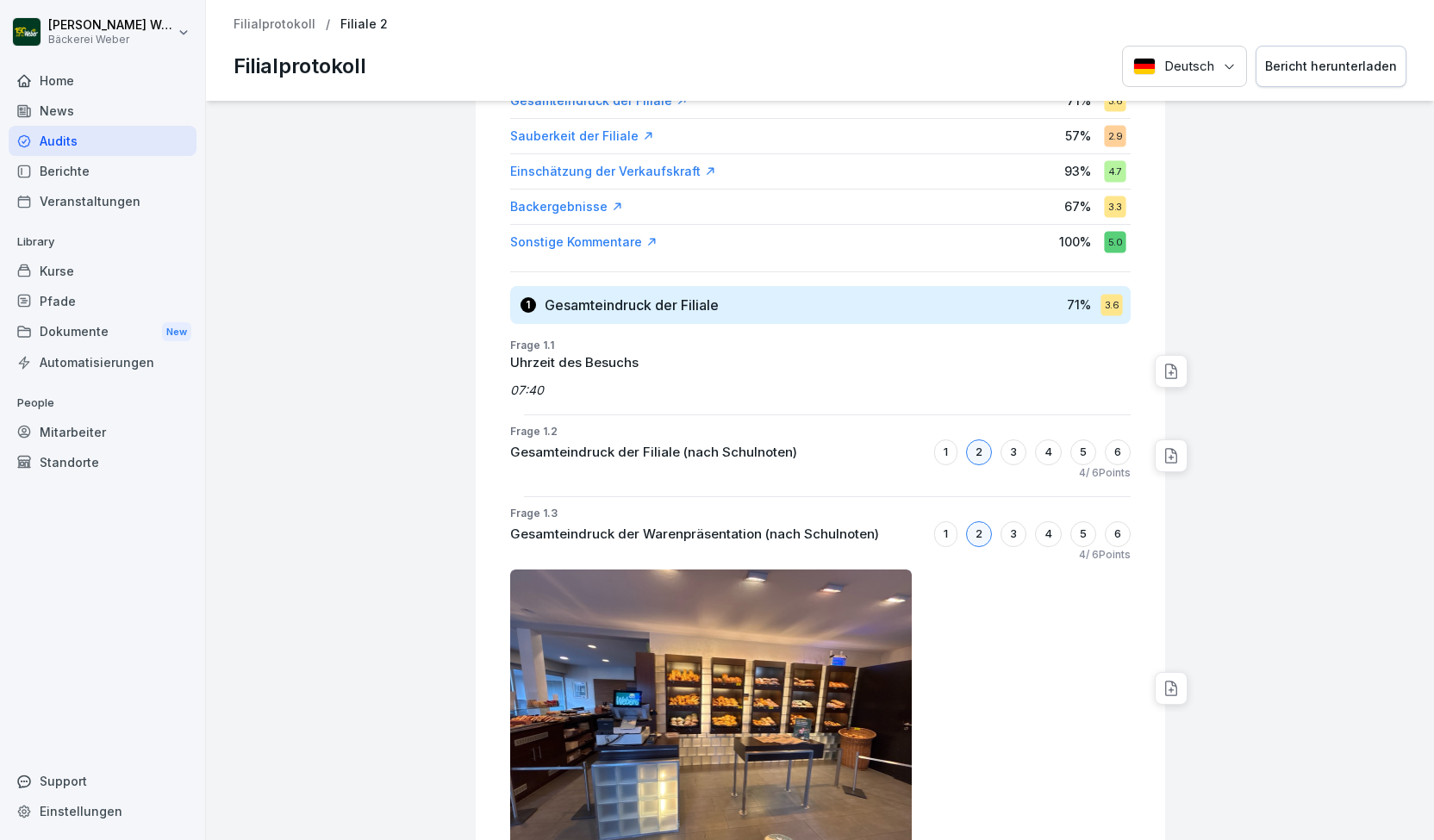
scroll to position [233, 0]
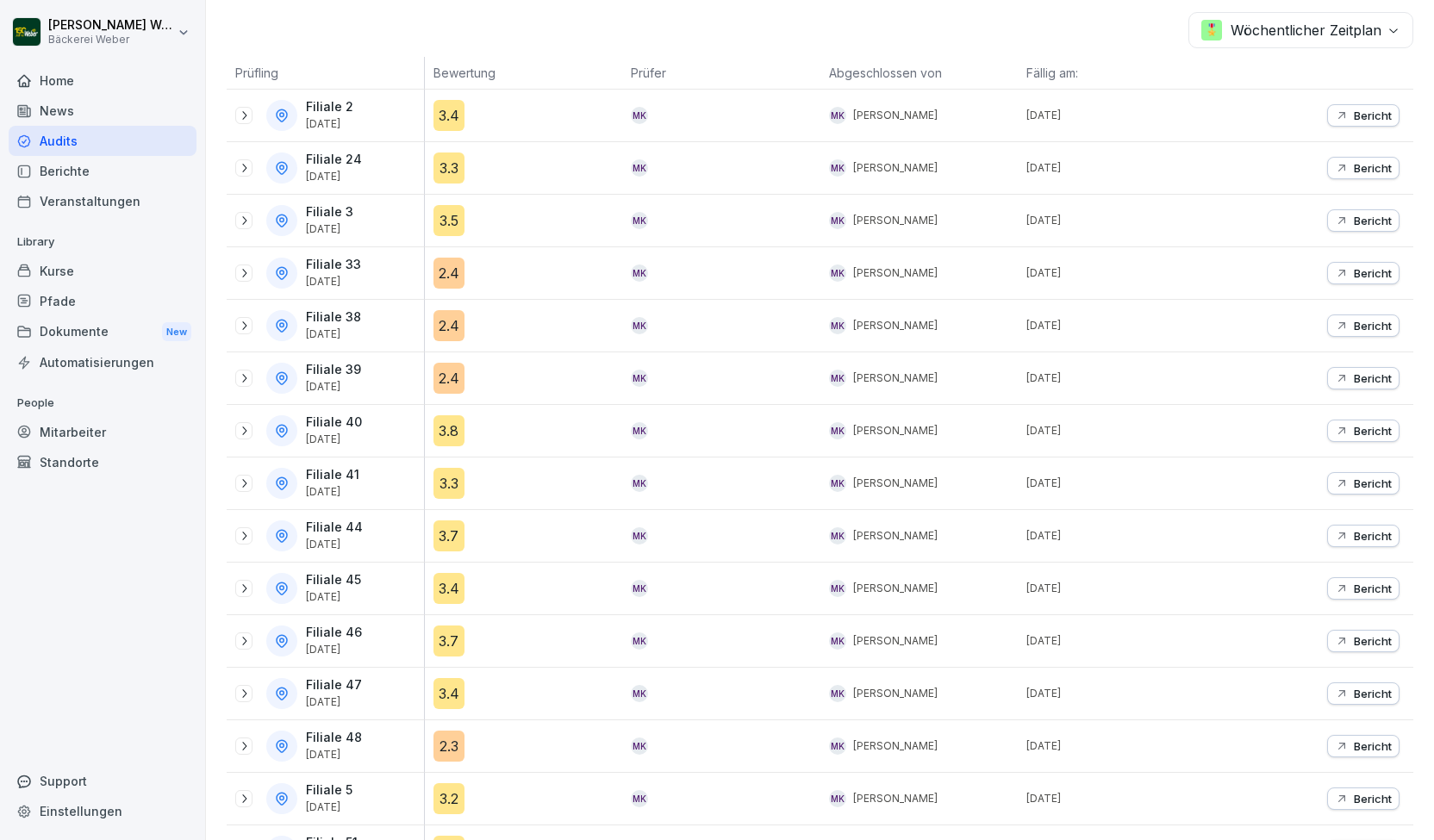
scroll to position [374, 0]
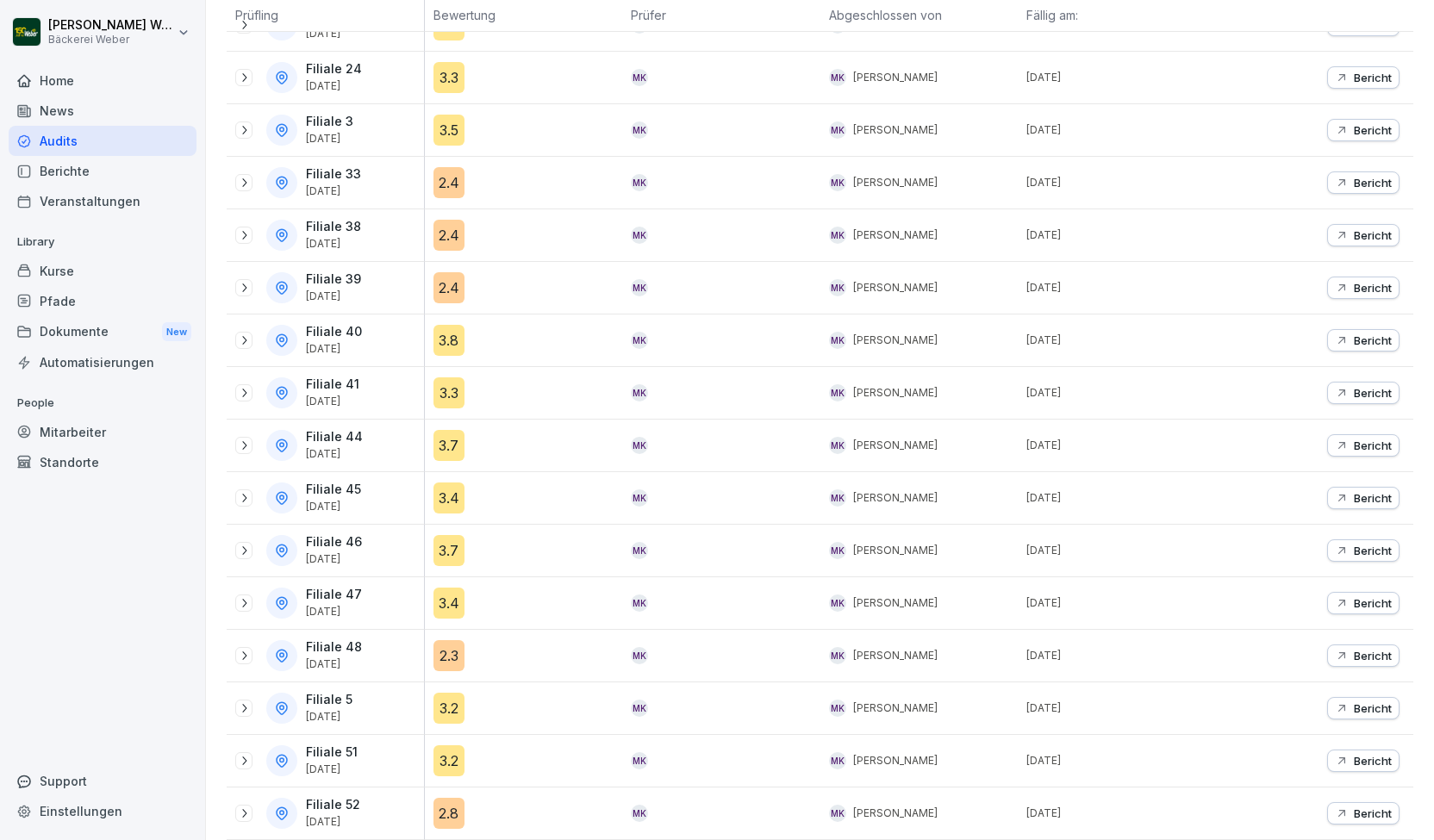
click at [443, 755] on div "3.2" at bounding box center [449, 761] width 31 height 31
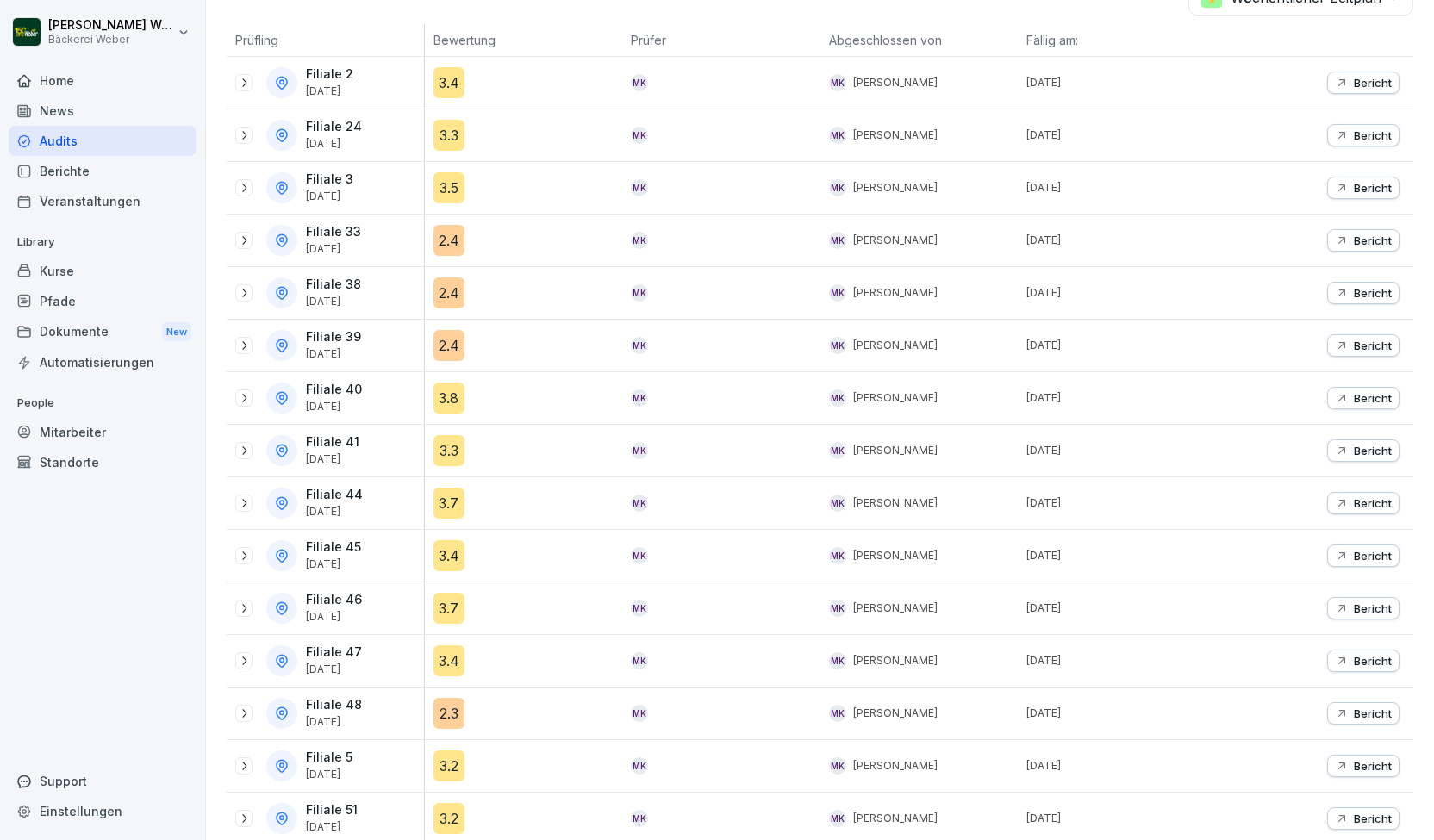
scroll to position [374, 0]
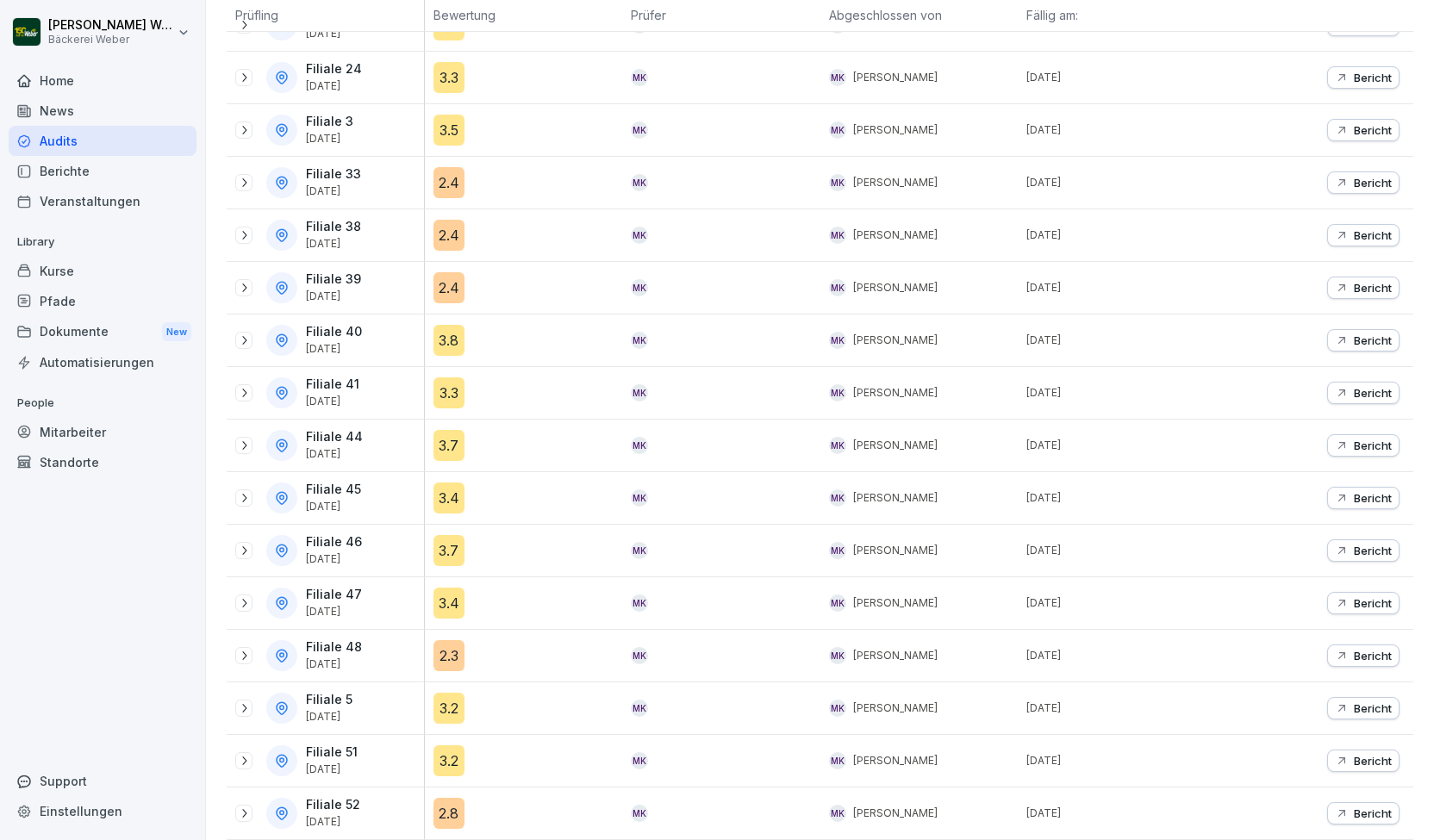
click at [250, 699] on div at bounding box center [244, 708] width 18 height 18
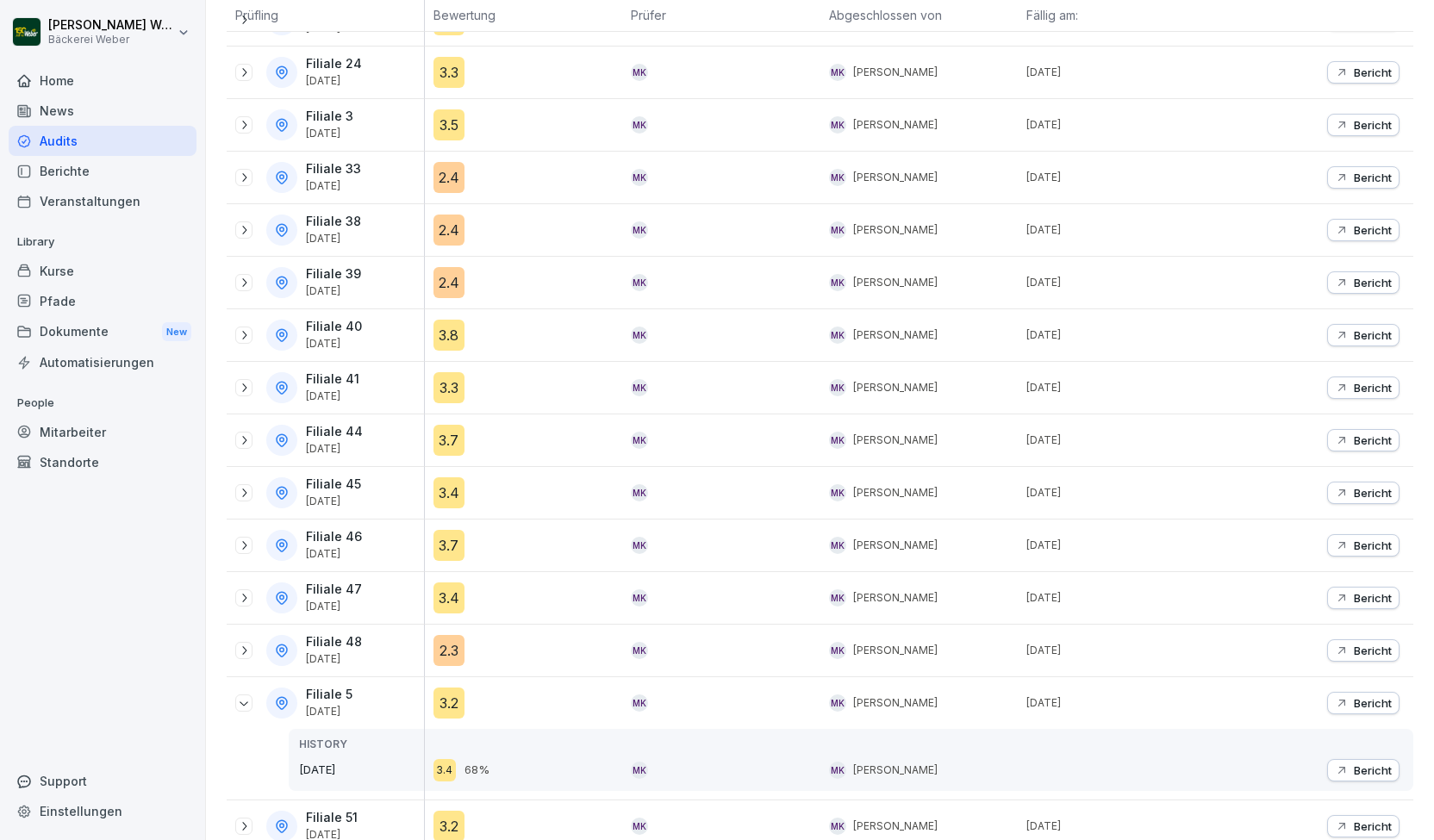
scroll to position [444, 0]
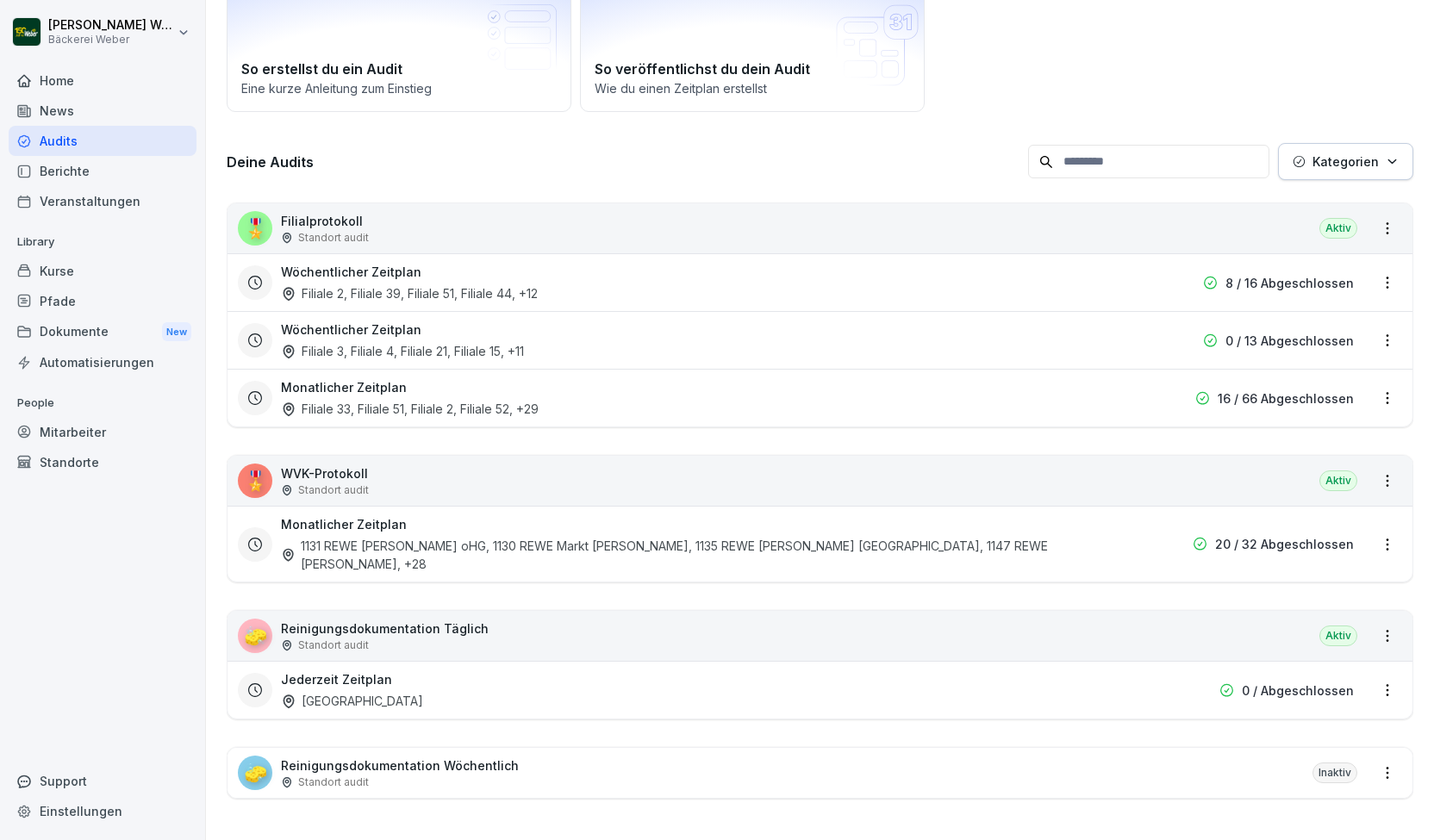
scroll to position [118, 0]
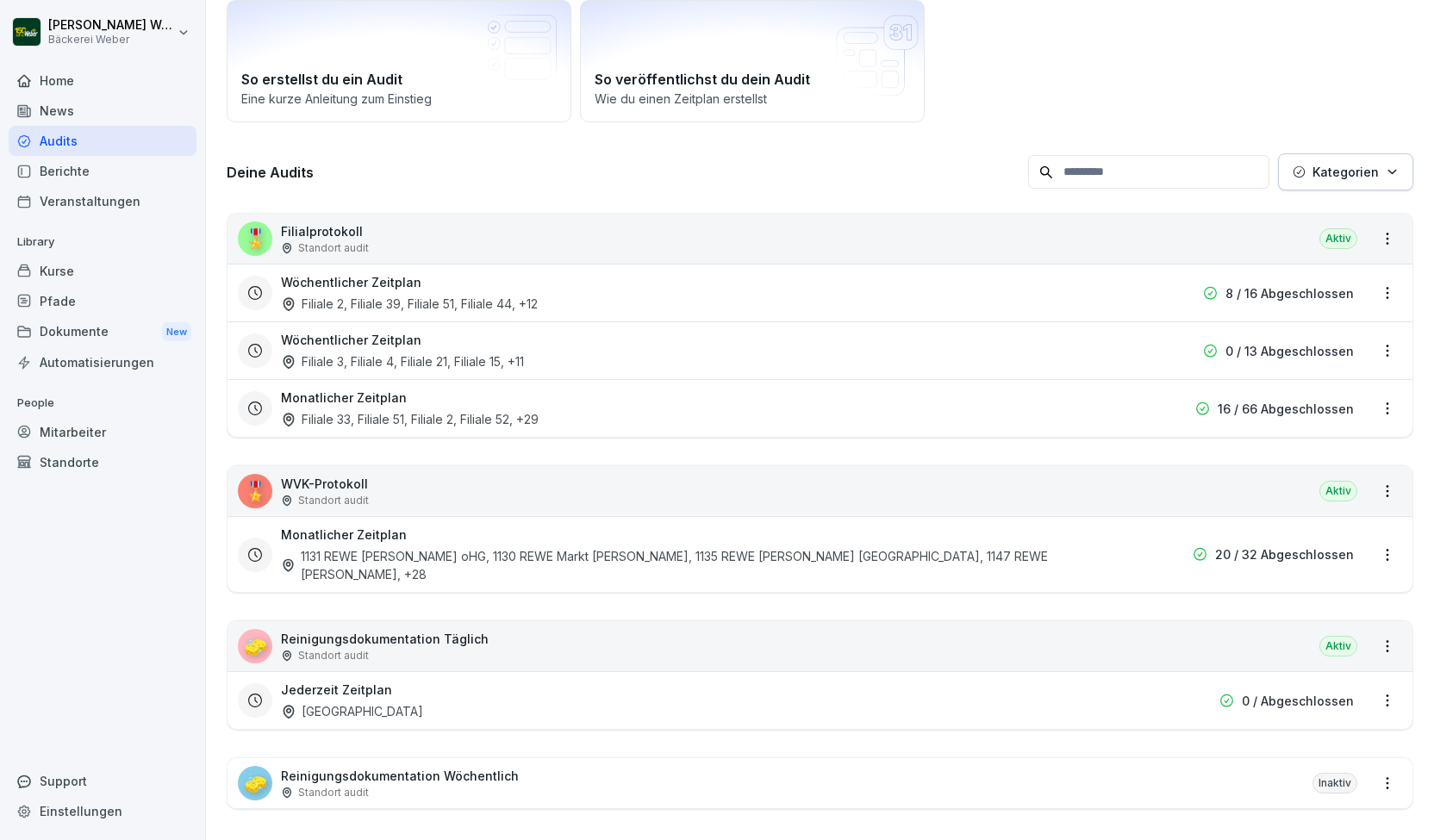
click at [401, 344] on h3 "Wöchentlicher Zeitplan" at bounding box center [351, 340] width 140 height 18
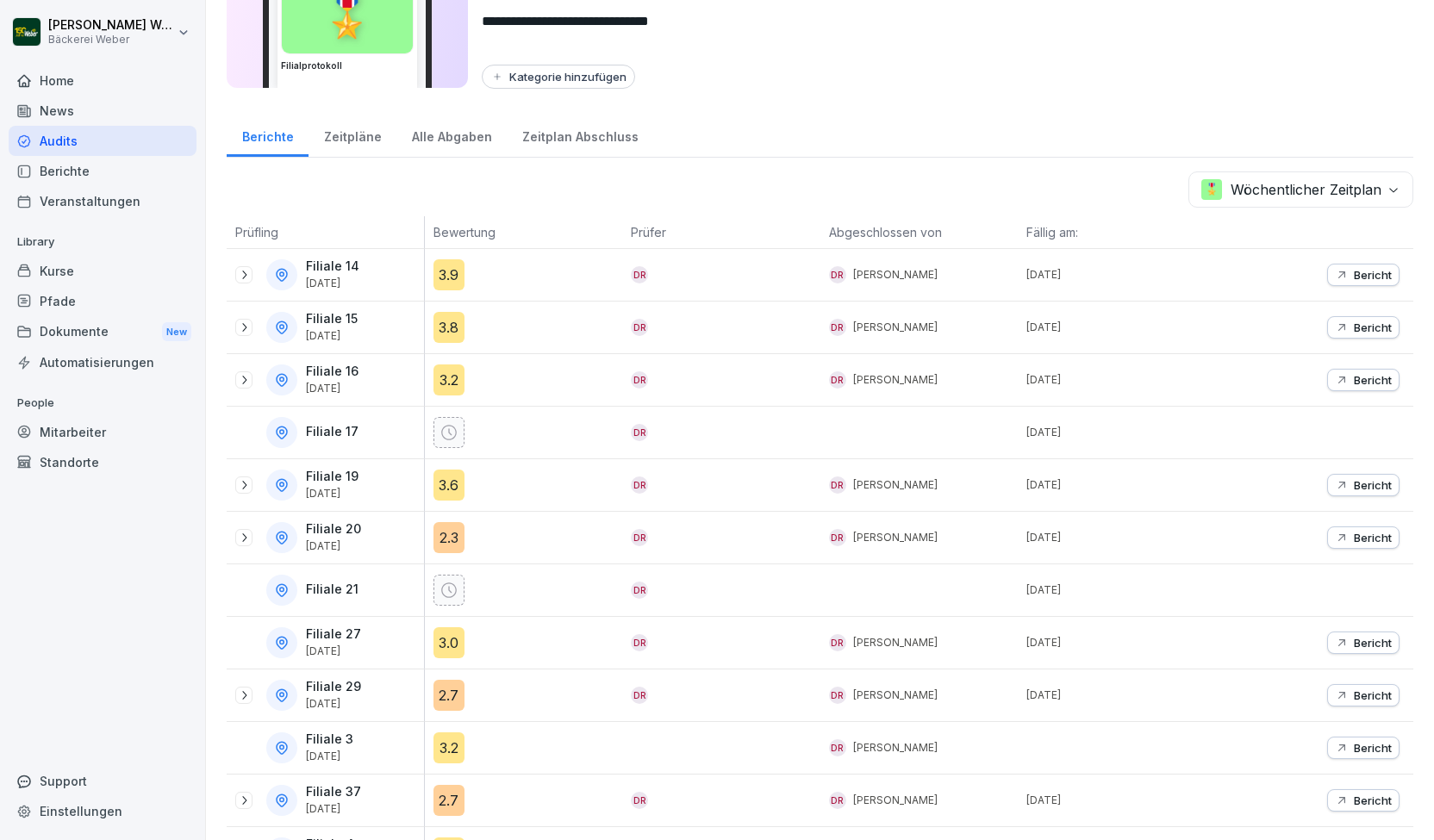
click at [441, 279] on div "3.9" at bounding box center [449, 275] width 31 height 31
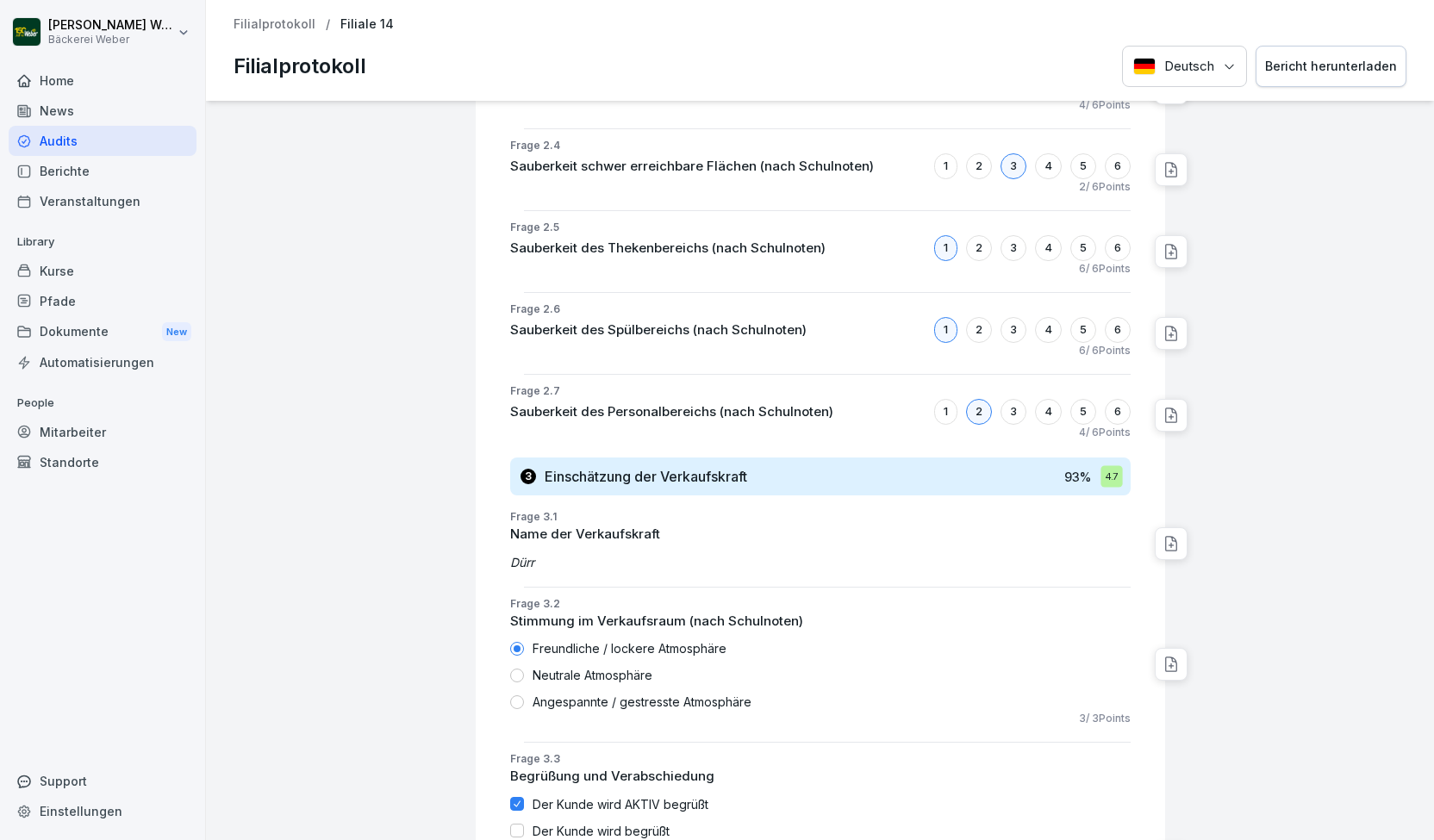
scroll to position [2561, 0]
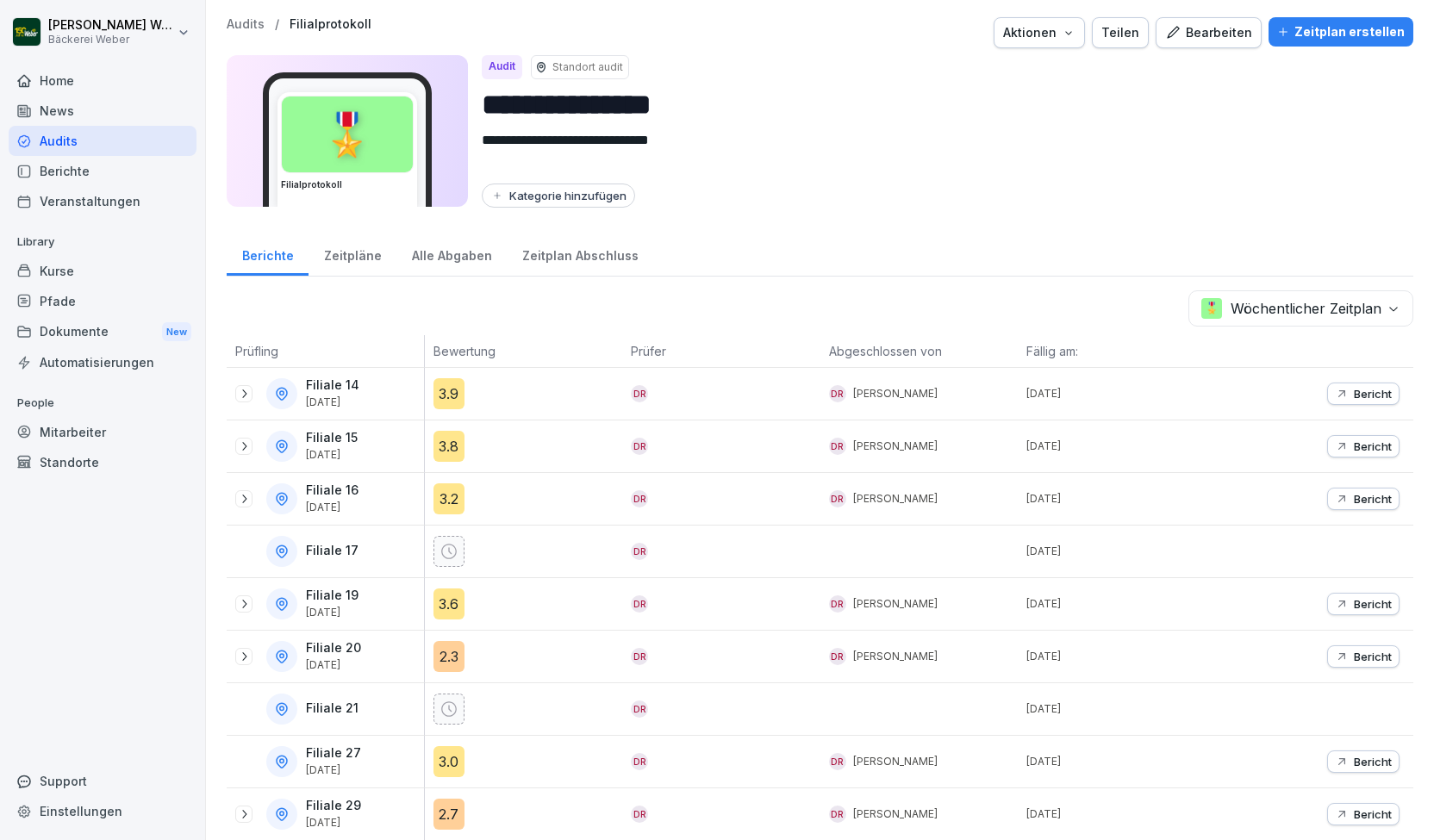
click at [74, 144] on div "Audits" at bounding box center [103, 140] width 188 height 30
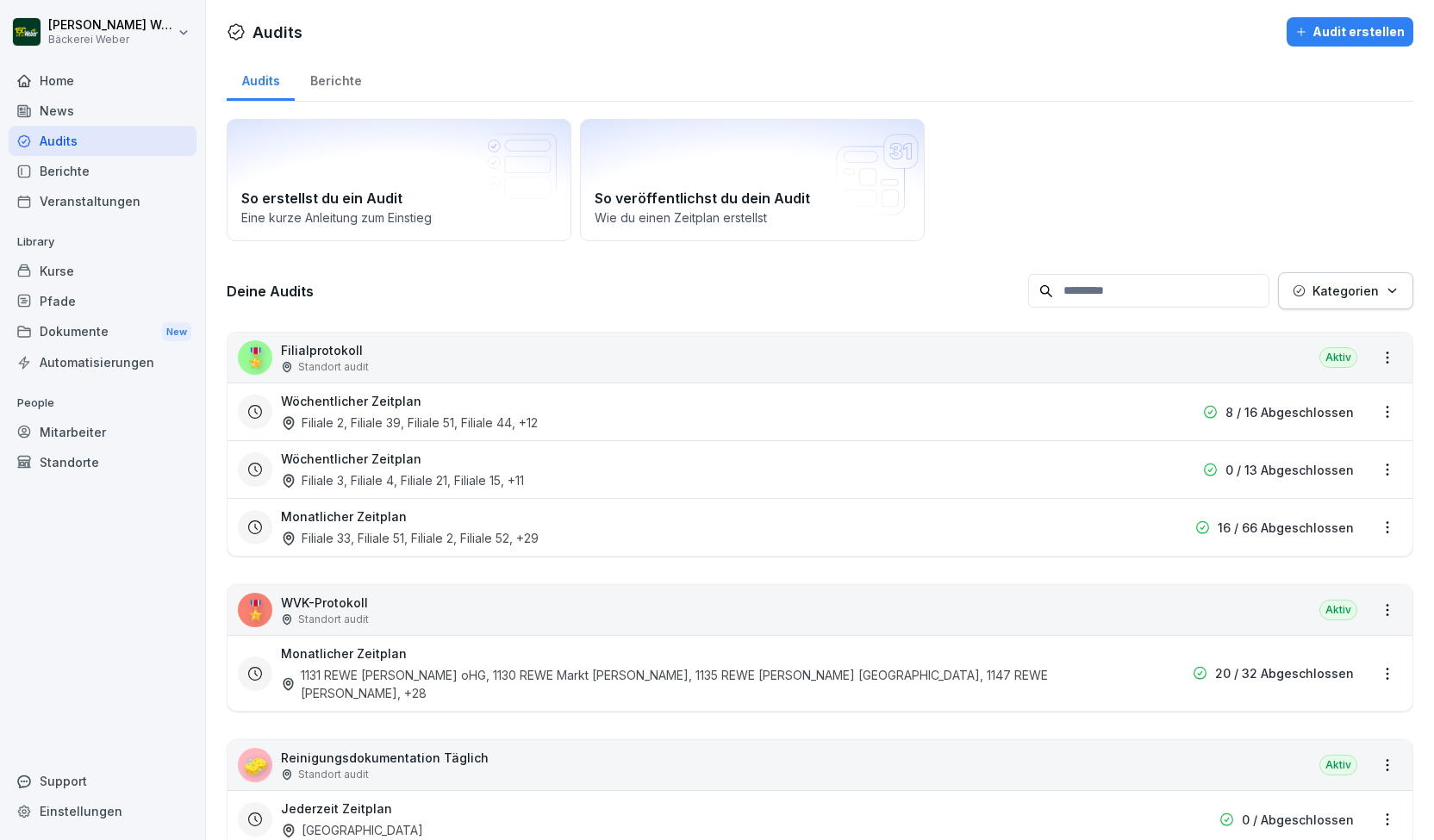
click at [381, 535] on div "Filiale 33, Filiale 51, Filiale 2, Filiale 52 , +29" at bounding box center [409, 537] width 258 height 18
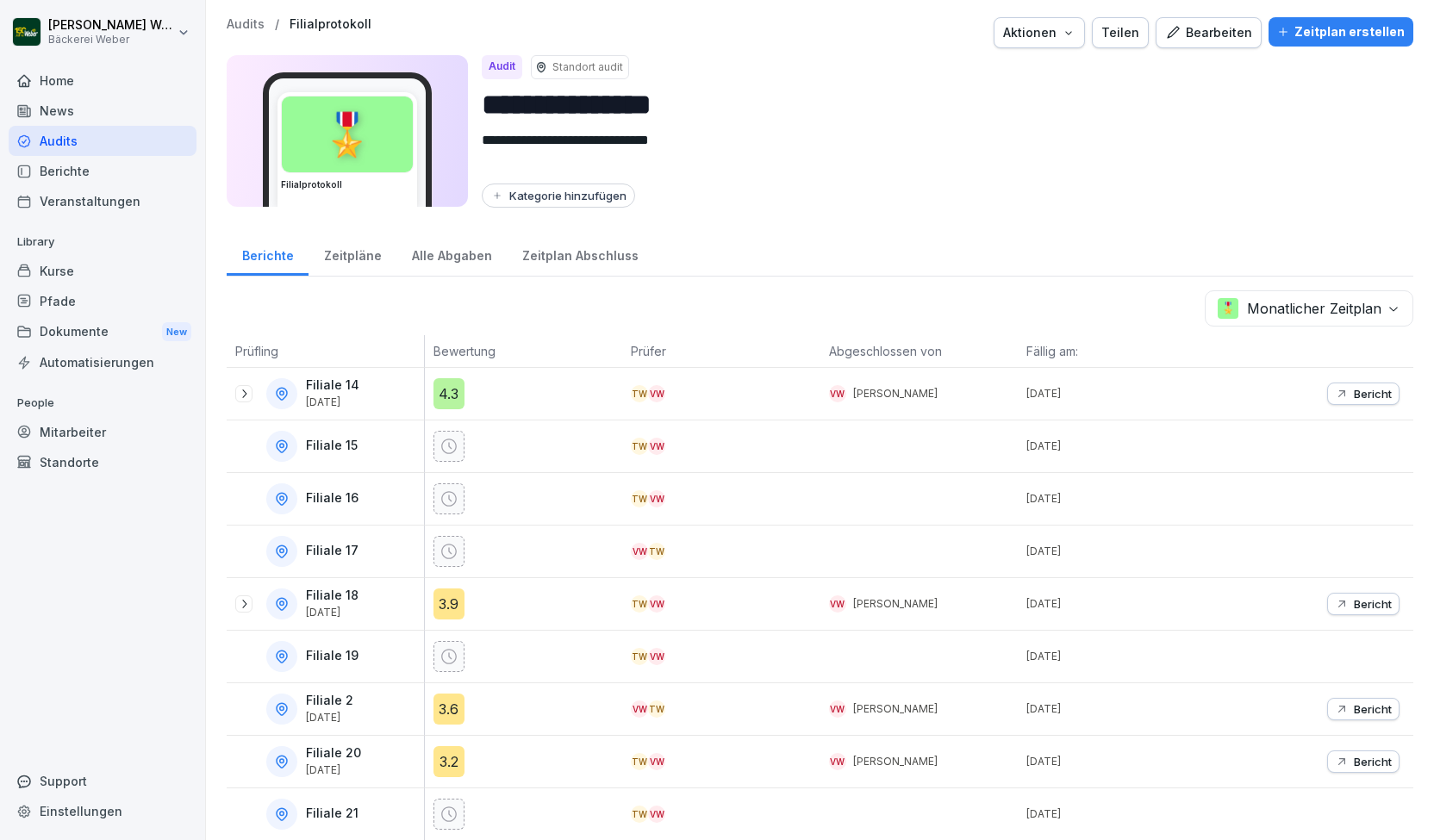
click at [441, 396] on div "4.3" at bounding box center [449, 394] width 31 height 31
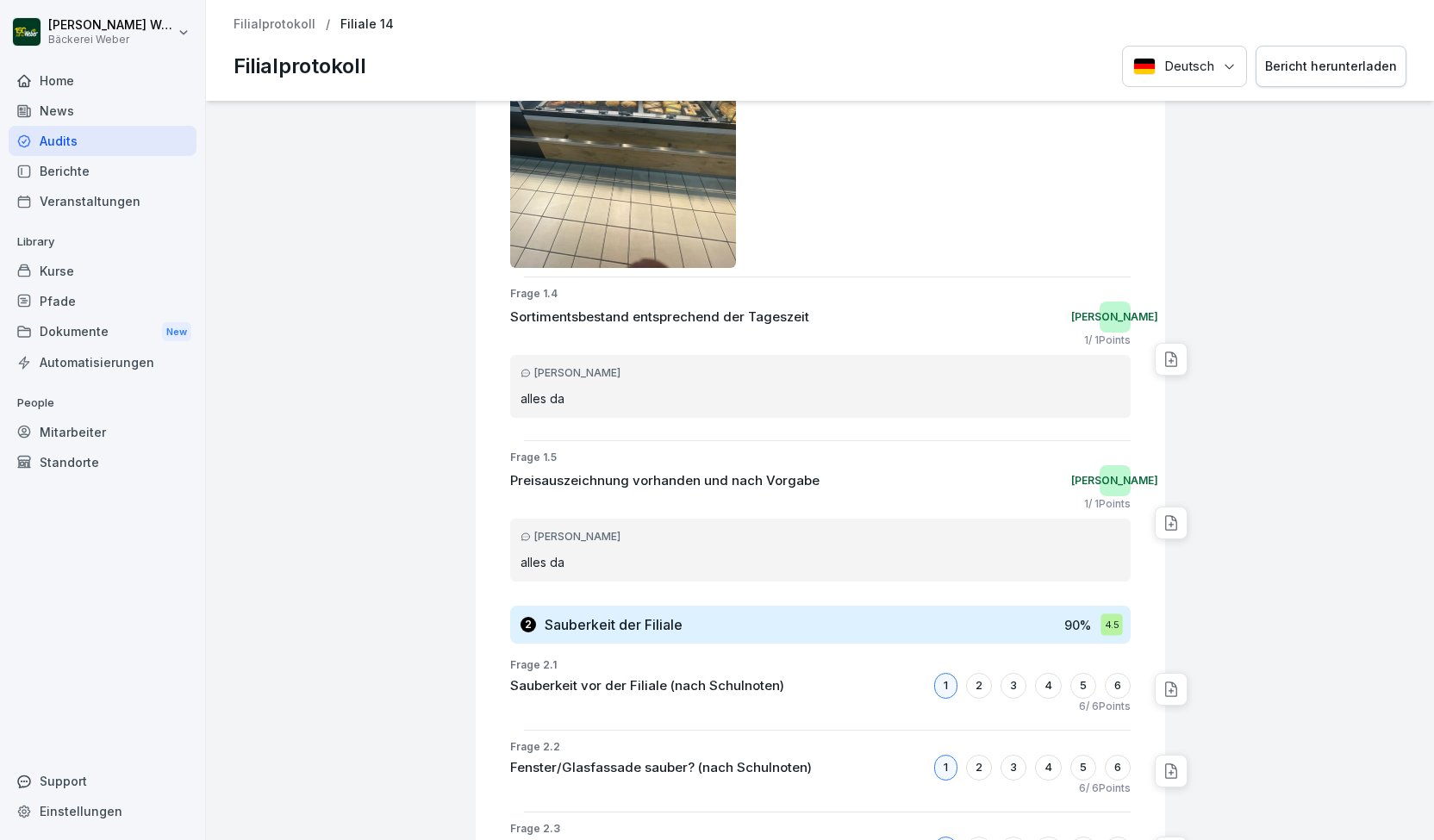
scroll to position [1173, 0]
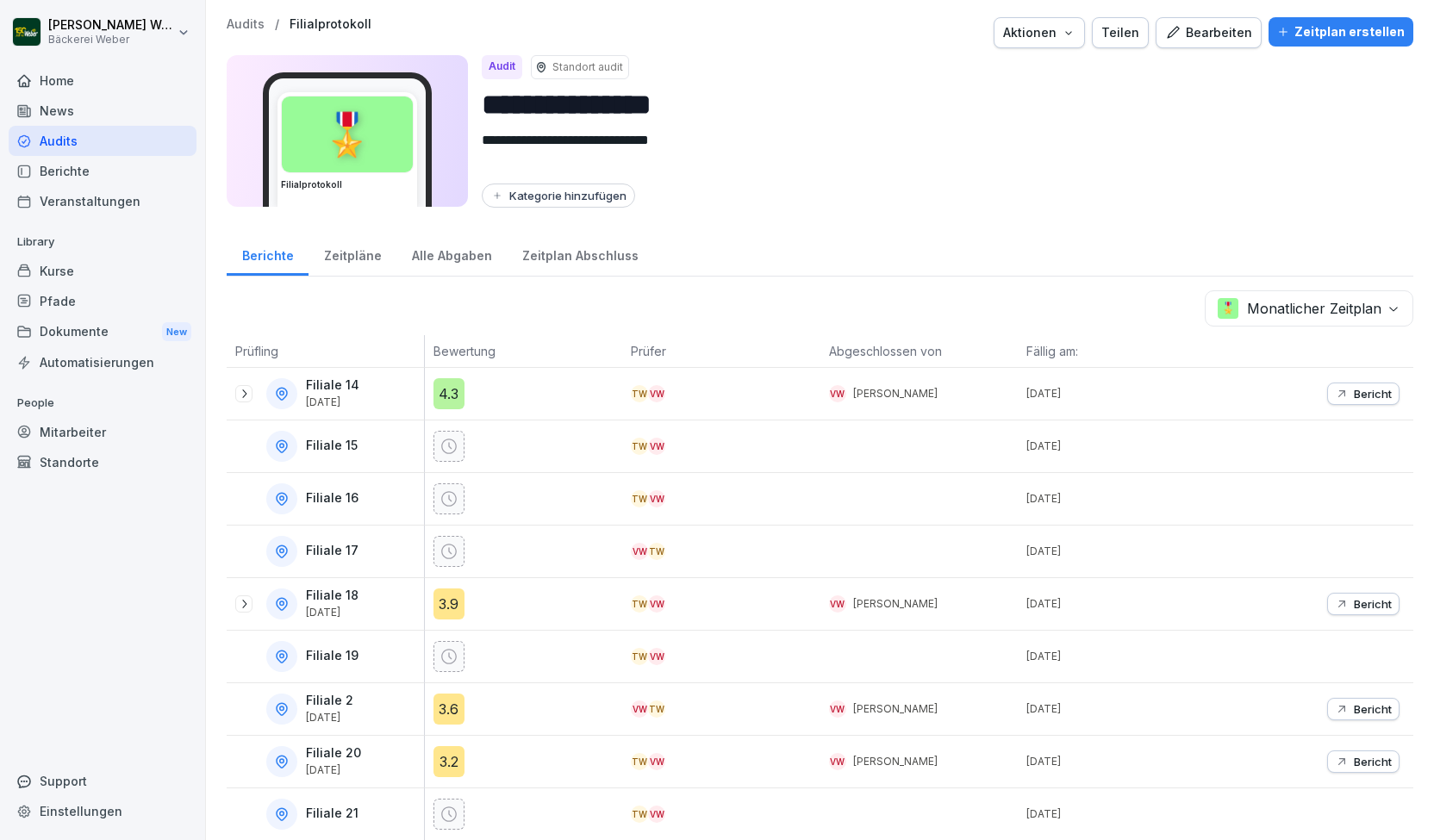
click at [94, 140] on div "Audits" at bounding box center [103, 140] width 188 height 30
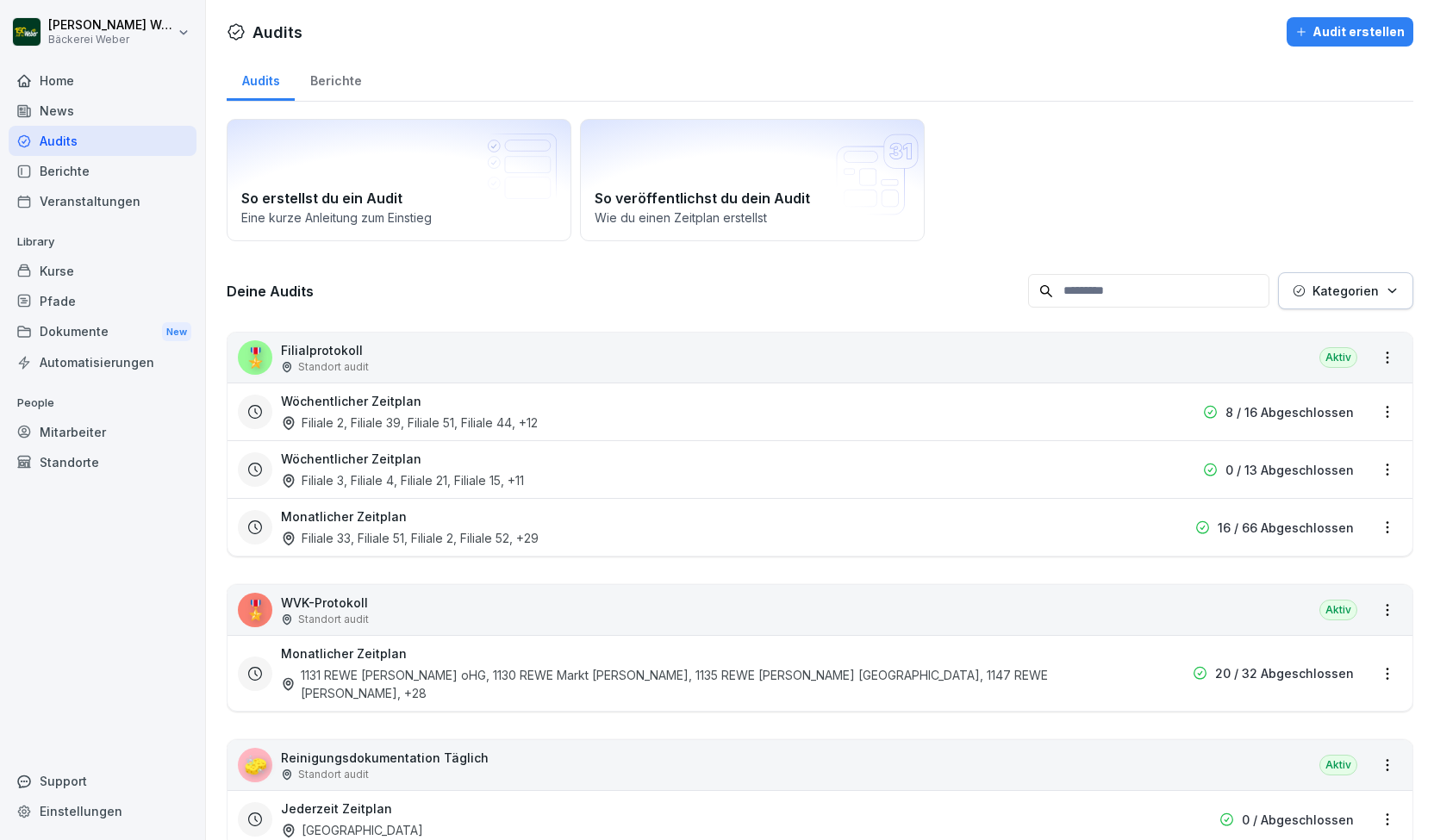
click at [425, 413] on div "Filiale 2, Filiale 39, Filiale 51, Filiale 44 , +12" at bounding box center [409, 422] width 257 height 18
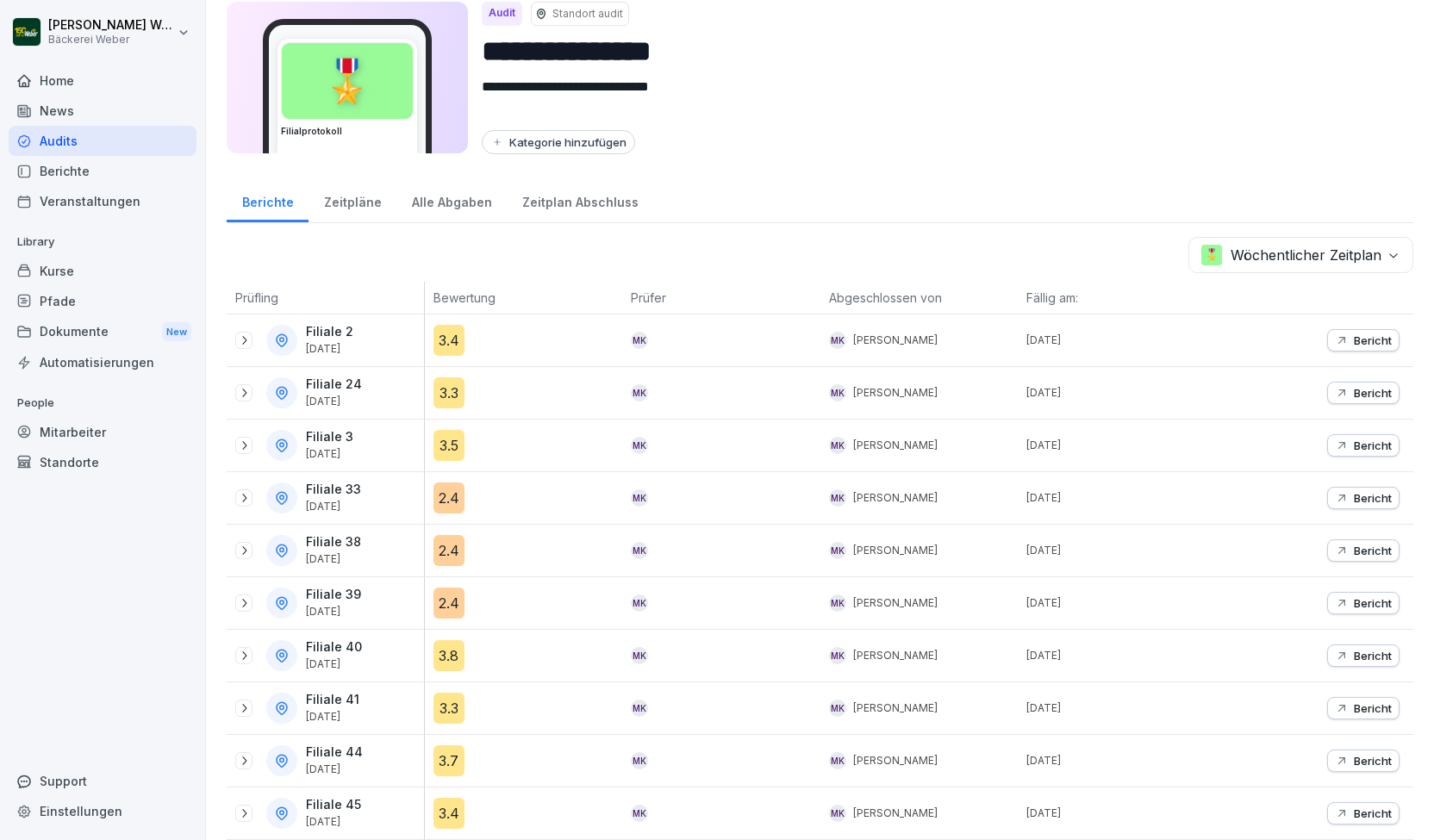
scroll to position [54, 0]
click at [248, 441] on icon at bounding box center [244, 444] width 14 height 14
